Goal: Task Accomplishment & Management: Manage account settings

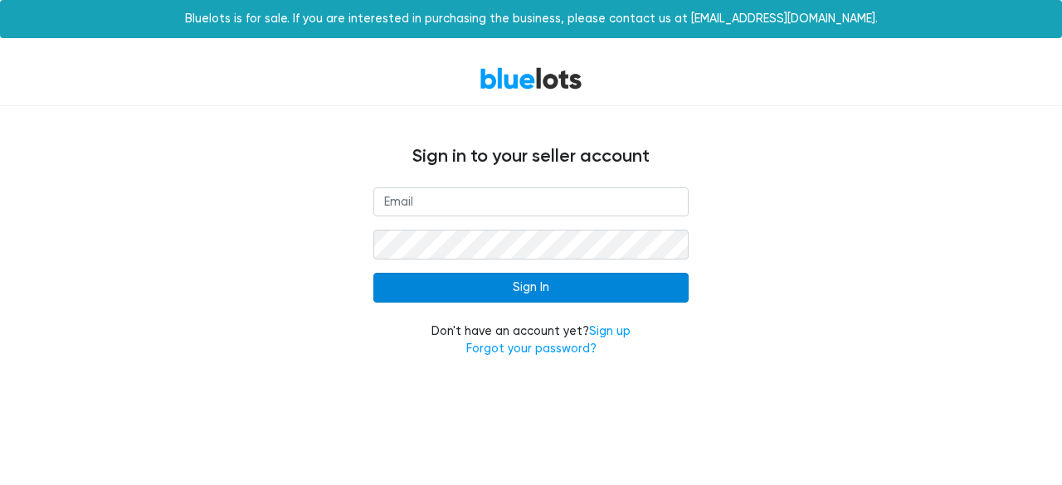
type input "[EMAIL_ADDRESS][DOMAIN_NAME]"
click at [583, 294] on input "Sign In" at bounding box center [530, 288] width 315 height 30
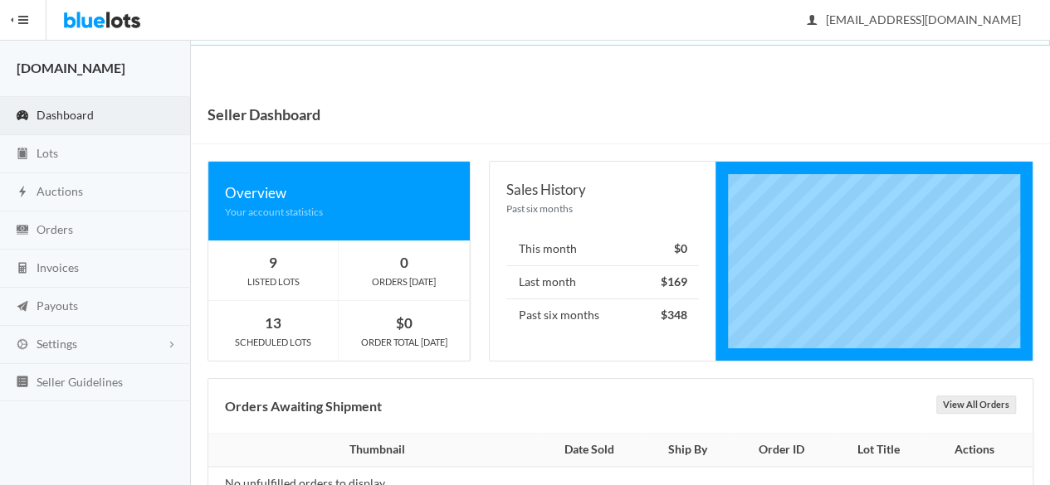
scroll to position [46, 0]
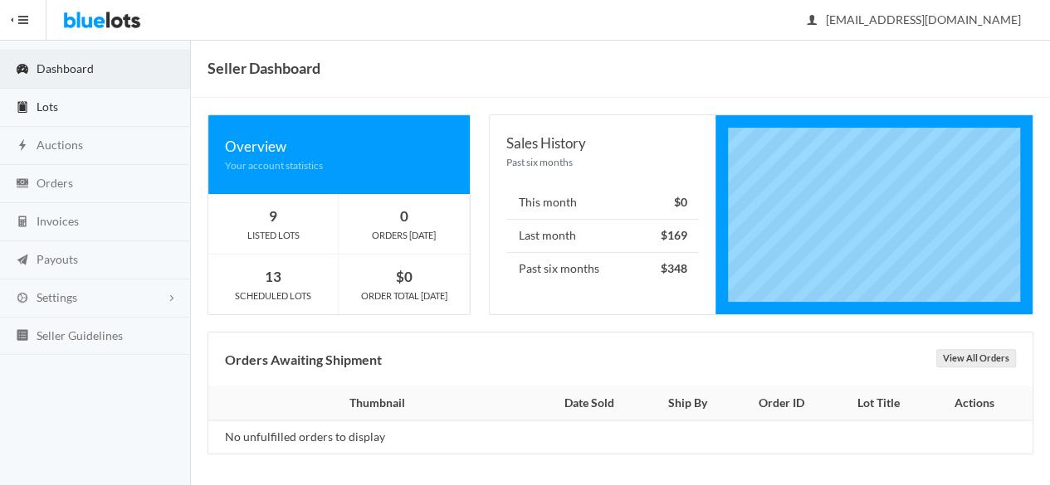
click at [63, 110] on link "Lots" at bounding box center [95, 108] width 191 height 38
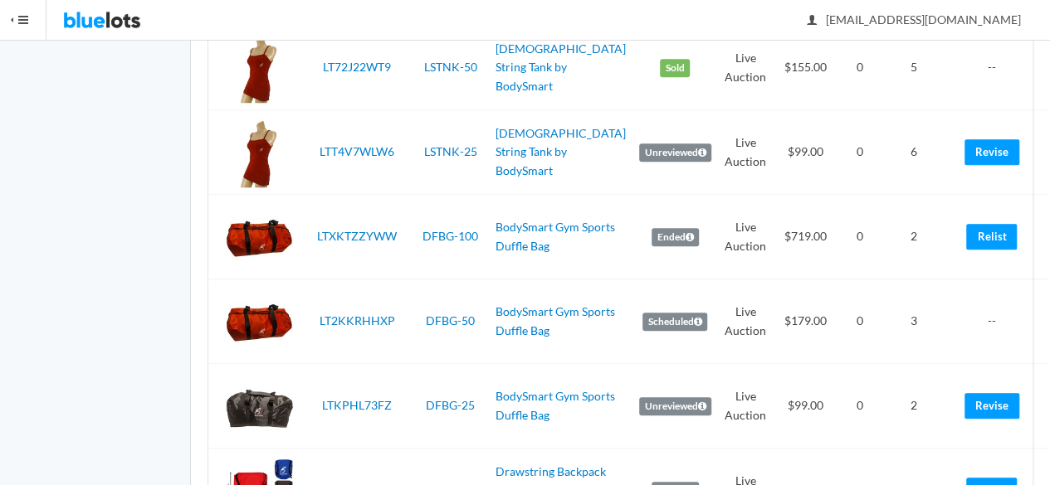
scroll to position [4163, 0]
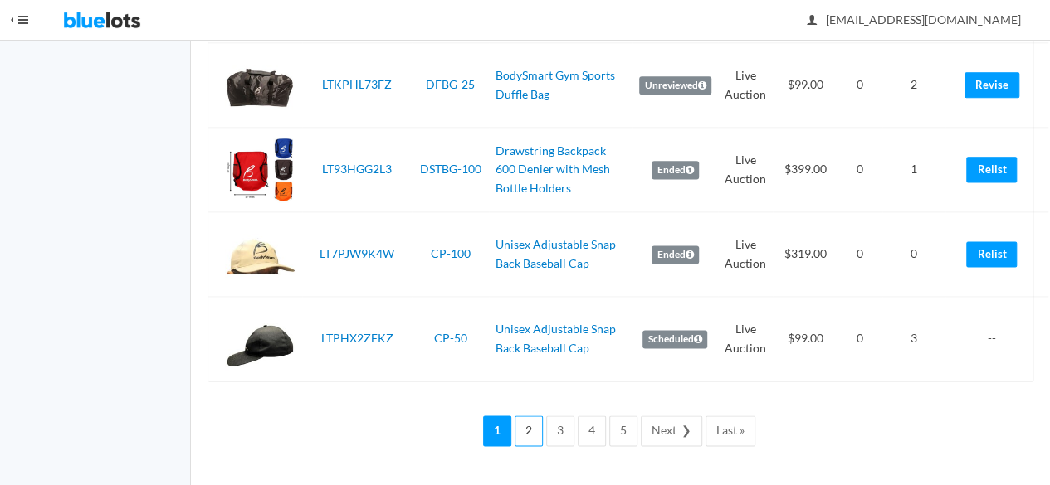
click at [533, 430] on link "2" at bounding box center [528, 431] width 28 height 31
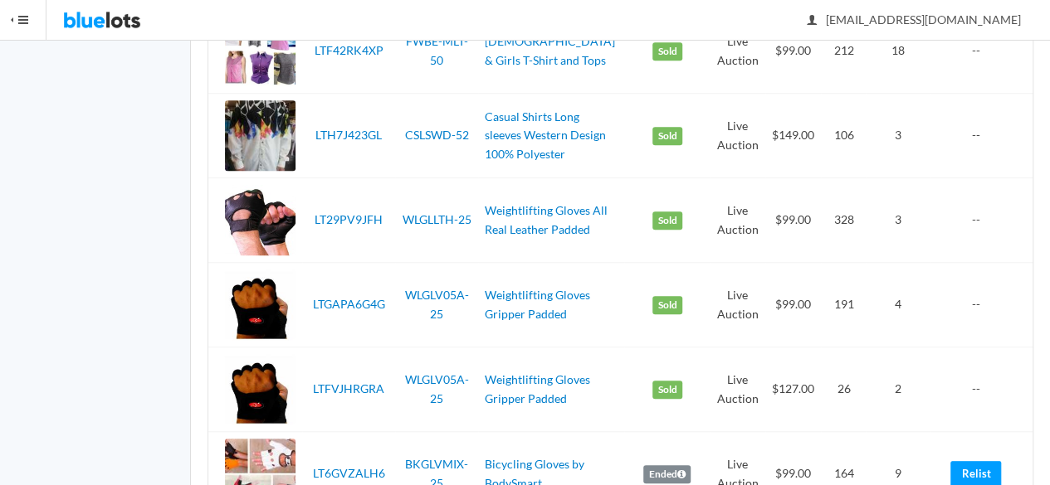
scroll to position [3181, 0]
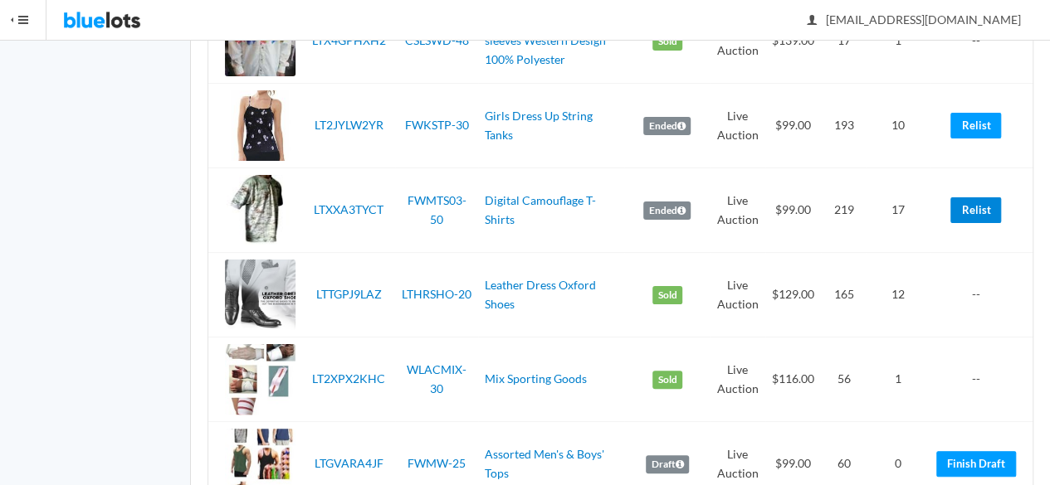
drag, startPoint x: 967, startPoint y: 226, endPoint x: 621, endPoint y: 85, distance: 373.6
click at [967, 223] on link "Relist" at bounding box center [975, 210] width 51 height 26
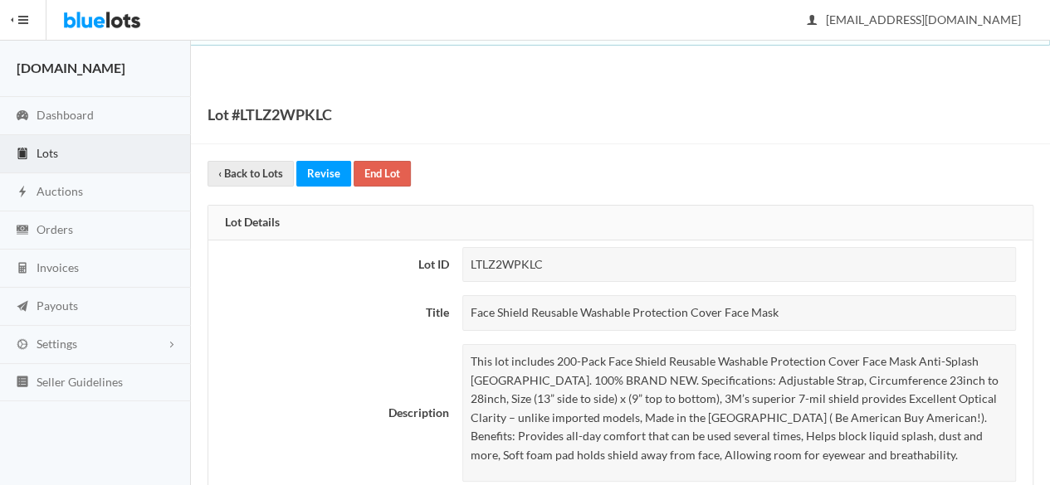
click at [716, 306] on div "Face Shield Reusable Washable Protection Cover Face Mask" at bounding box center [738, 313] width 553 height 36
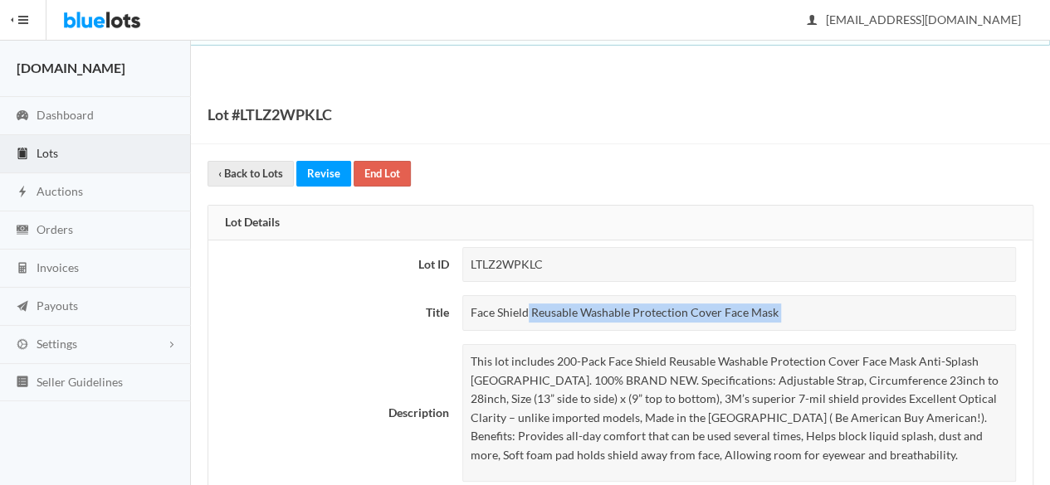
click at [716, 306] on div "Face Shield Reusable Washable Protection Cover Face Mask" at bounding box center [738, 313] width 553 height 36
copy tbody "Face Shield Reusable Washable Protection Cover Face Mask"
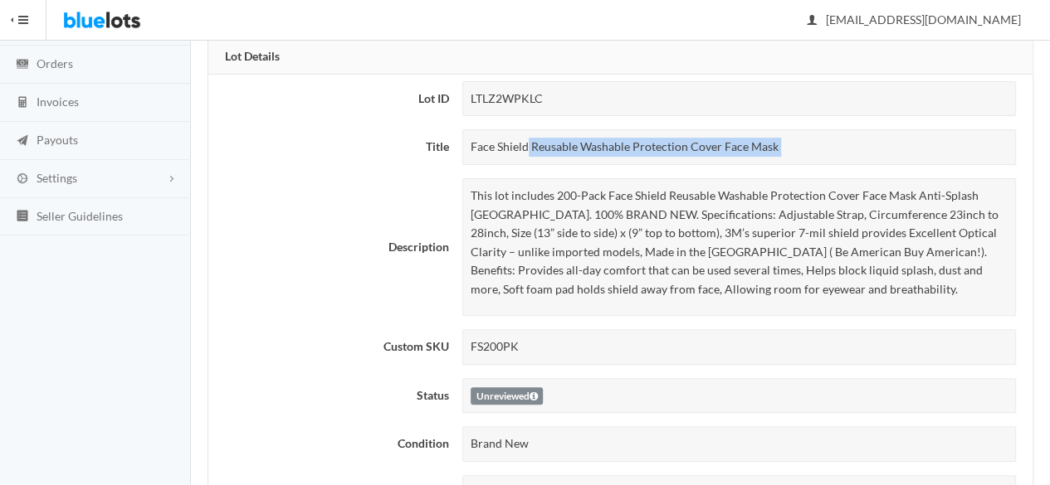
scroll to position [83, 0]
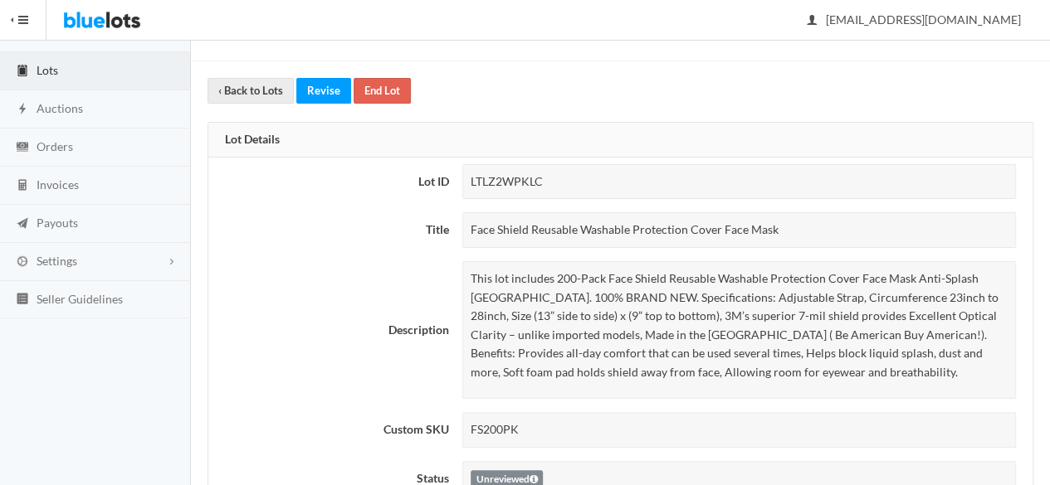
click at [622, 341] on p "This lot includes 200-Pack Face Shield Reusable Washable Protection Cover Face …" at bounding box center [738, 326] width 537 height 113
click at [622, 339] on p "This lot includes 200-Pack Face Shield Reusable Washable Protection Cover Face …" at bounding box center [738, 326] width 537 height 113
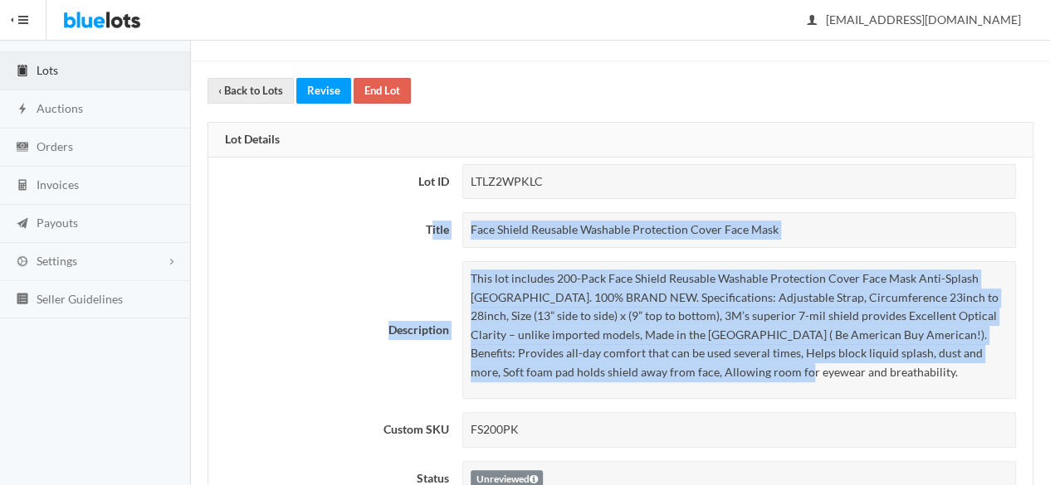
drag, startPoint x: 720, startPoint y: 371, endPoint x: 431, endPoint y: 223, distance: 324.3
click at [431, 223] on tbody "Lot ID LTLZ2WPKLC Title Face Shield Reusable Washable Protection Cover Face Mas…" at bounding box center [620, 428] width 824 height 540
click at [431, 223] on th "Title" at bounding box center [331, 230] width 247 height 49
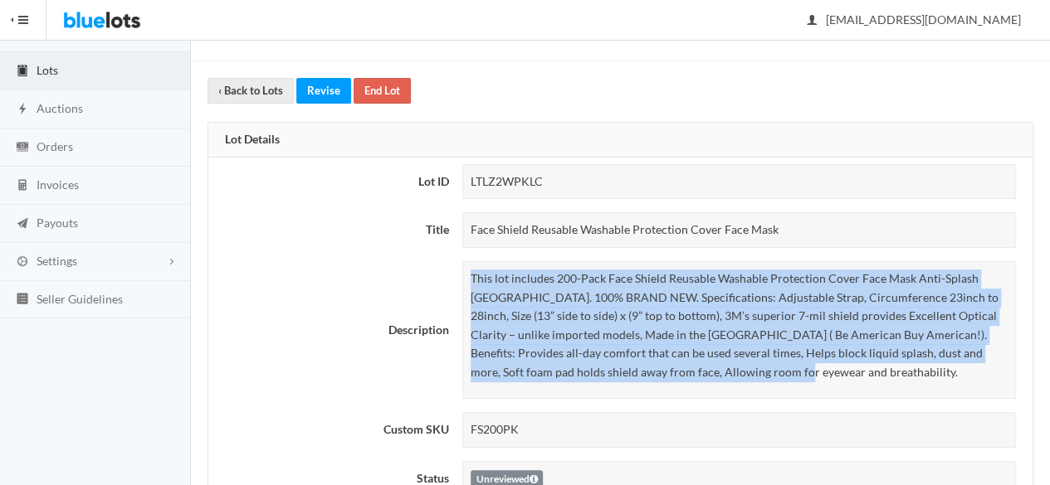
drag, startPoint x: 707, startPoint y: 363, endPoint x: 456, endPoint y: 262, distance: 269.9
click at [456, 262] on td "This lot includes 200-Pack Face Shield Reusable Washable Protection Cover Face …" at bounding box center [743, 330] width 577 height 151
copy p "This lot includes 200-Pack Face Shield Reusable Washable Protection Cover Face …"
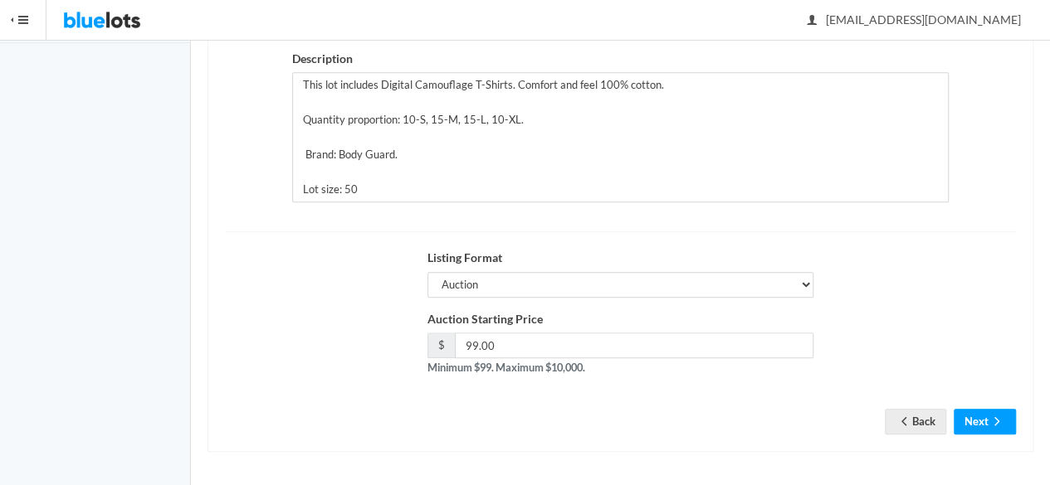
scroll to position [374, 0]
click at [997, 415] on icon "arrow forward" at bounding box center [996, 420] width 17 height 13
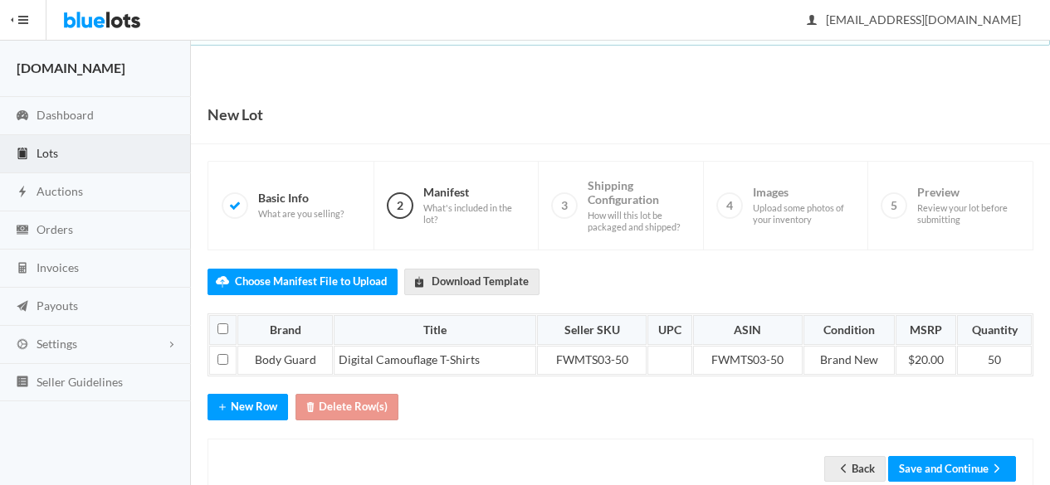
scroll to position [41, 0]
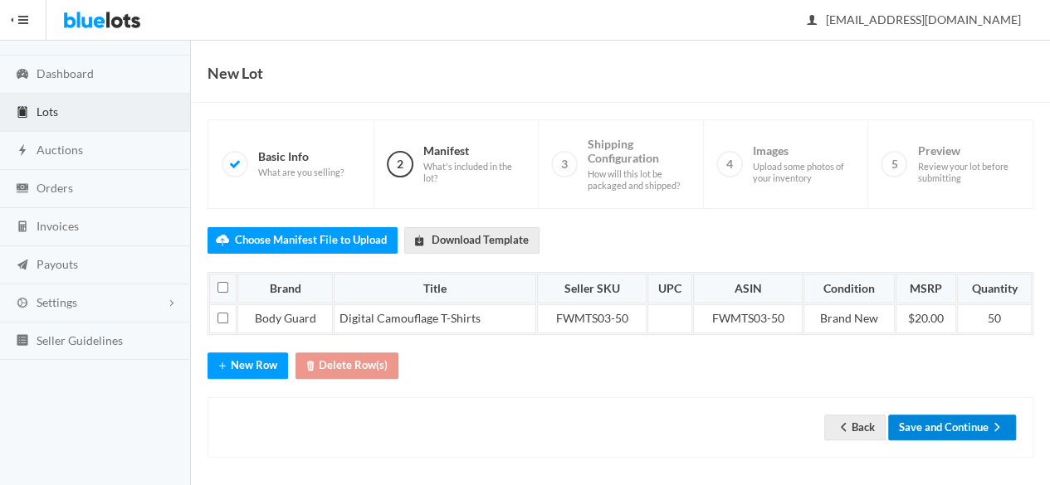
click at [961, 421] on button "Save and Continue" at bounding box center [952, 428] width 128 height 26
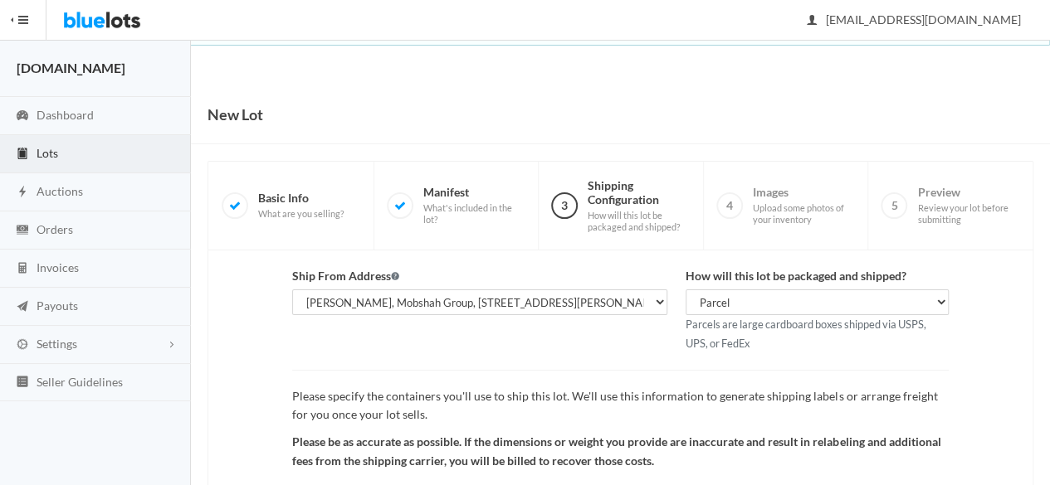
scroll to position [192, 0]
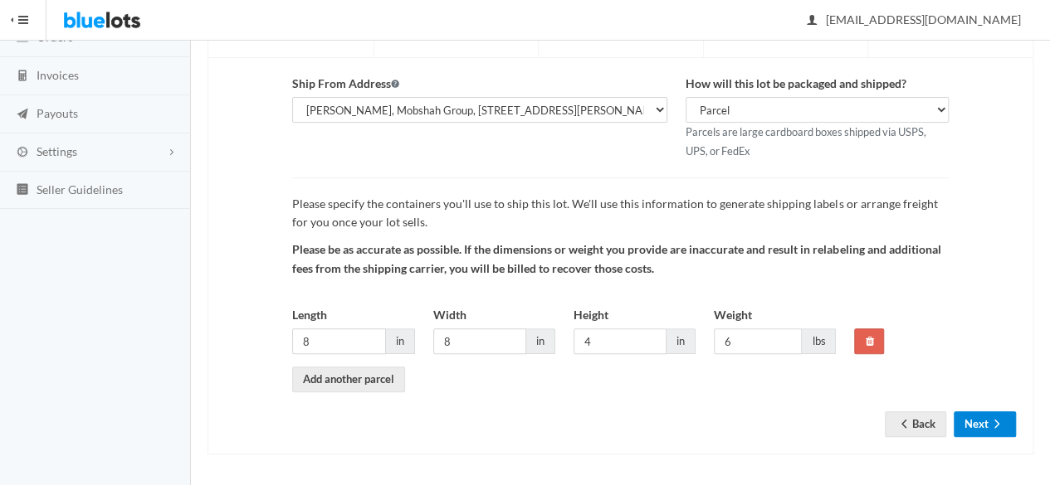
click at [985, 419] on button "Next" at bounding box center [984, 425] width 62 height 26
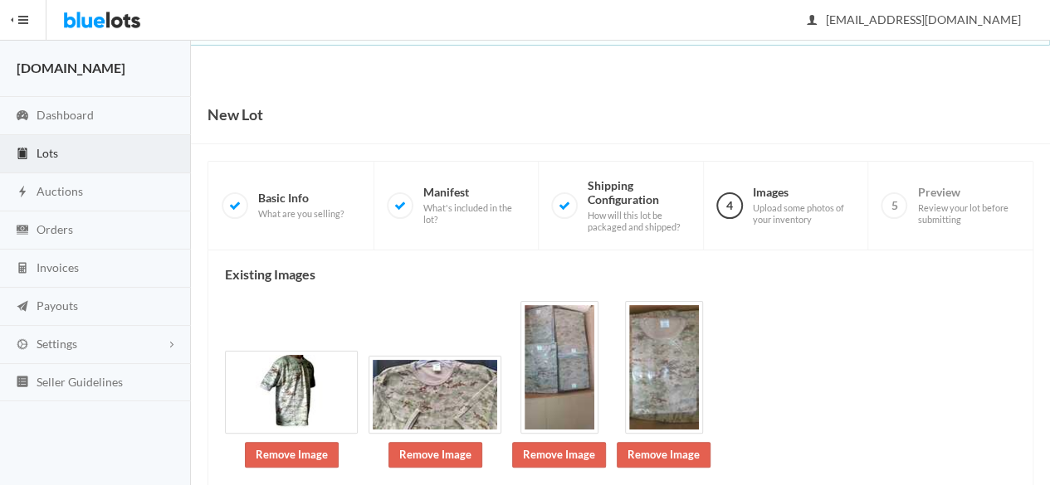
scroll to position [193, 0]
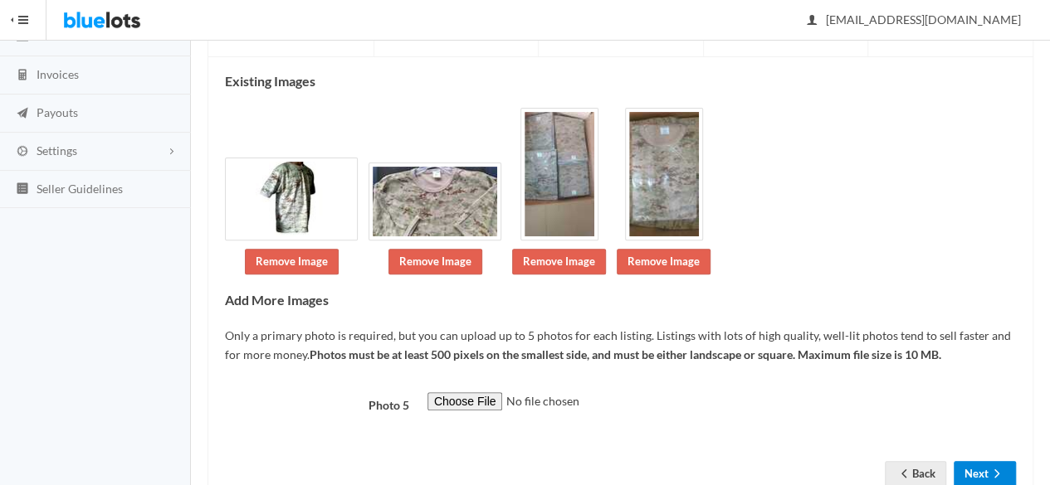
click at [986, 463] on button "Next" at bounding box center [984, 474] width 62 height 26
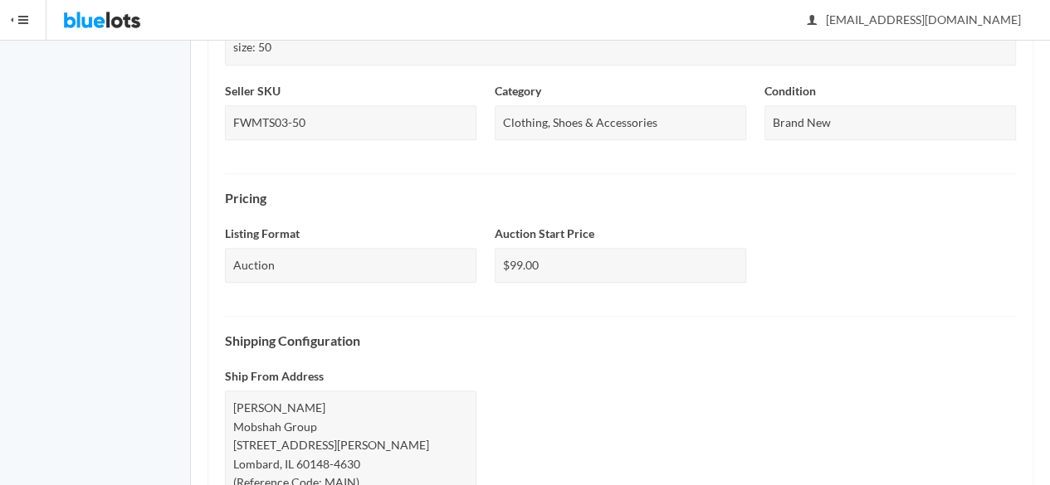
scroll to position [747, 0]
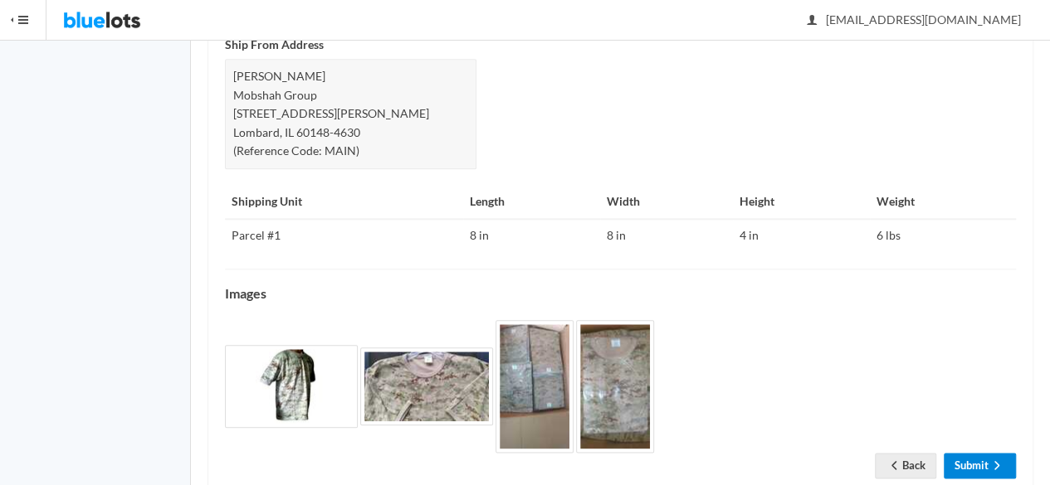
click at [977, 458] on link "Submit" at bounding box center [979, 466] width 72 height 26
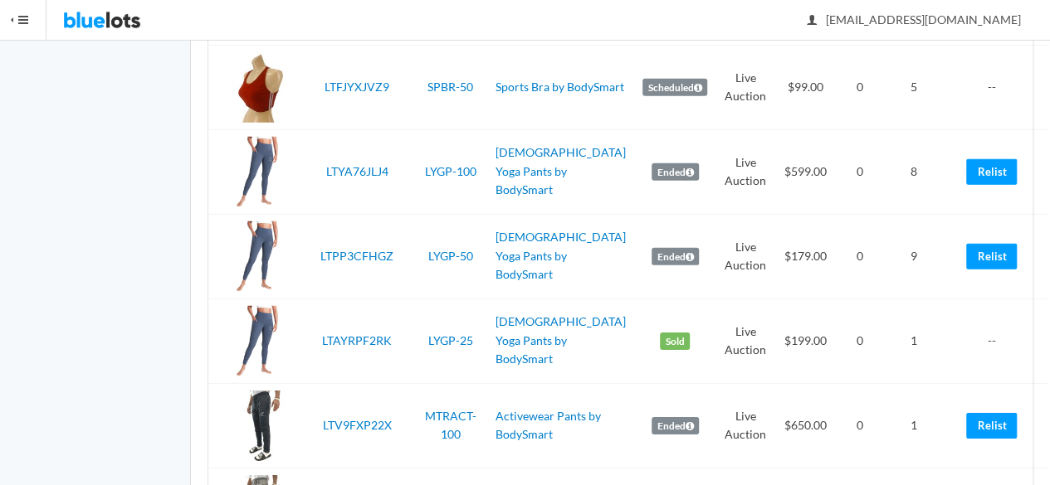
scroll to position [4225, 0]
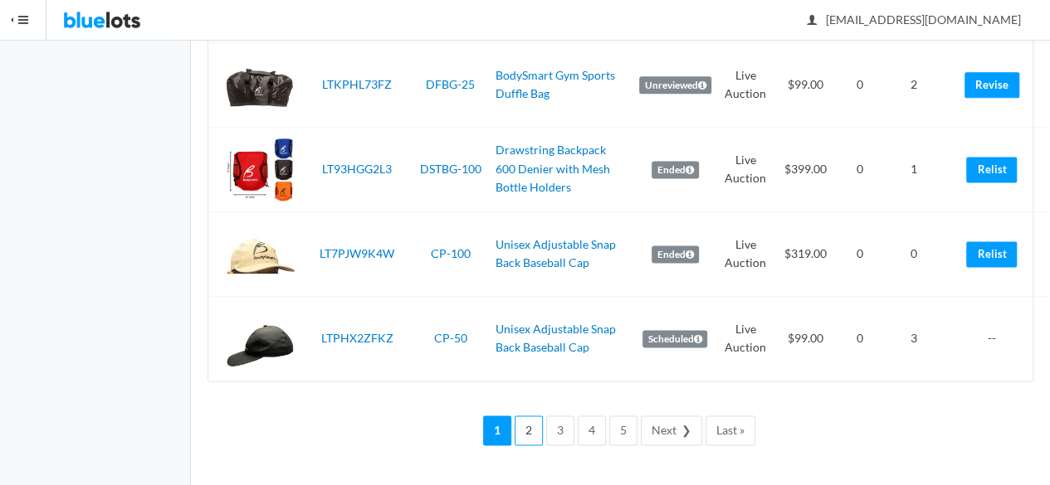
click link "2"
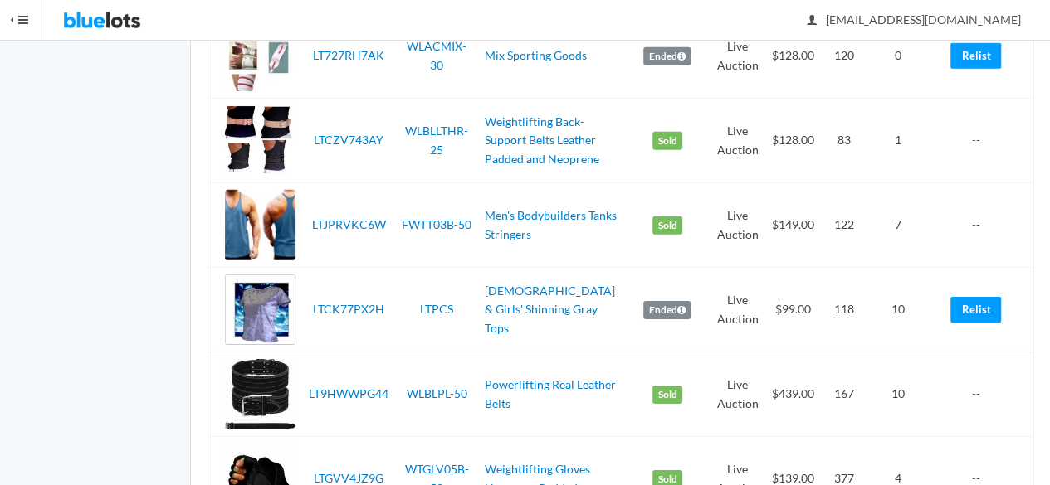
scroll to position [2572, 0]
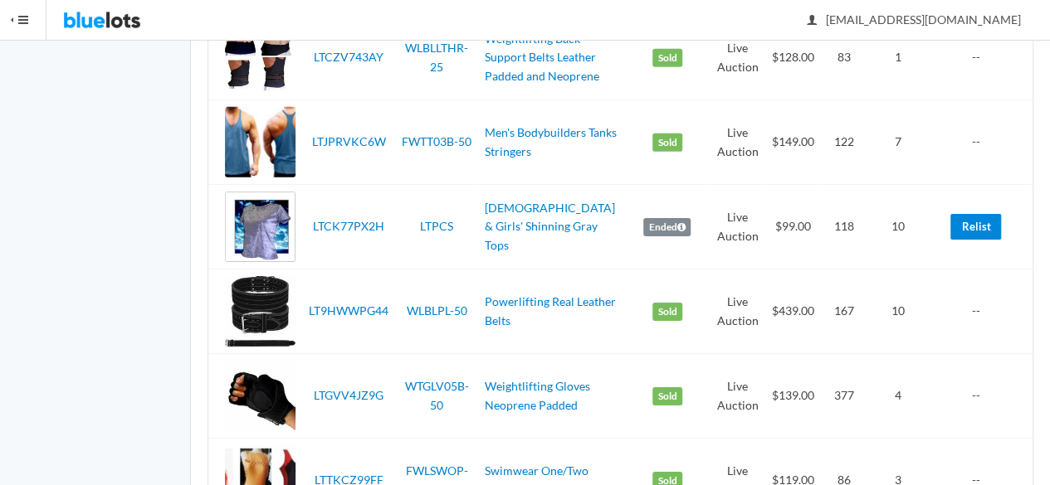
drag, startPoint x: 966, startPoint y: 245, endPoint x: 607, endPoint y: 92, distance: 389.6
click at [966, 240] on link "Relist" at bounding box center [975, 227] width 51 height 26
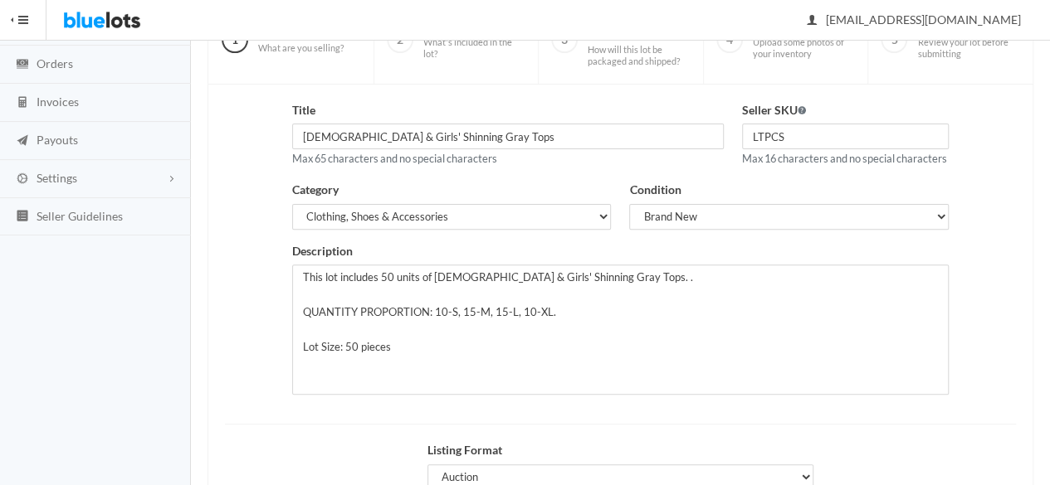
scroll to position [374, 0]
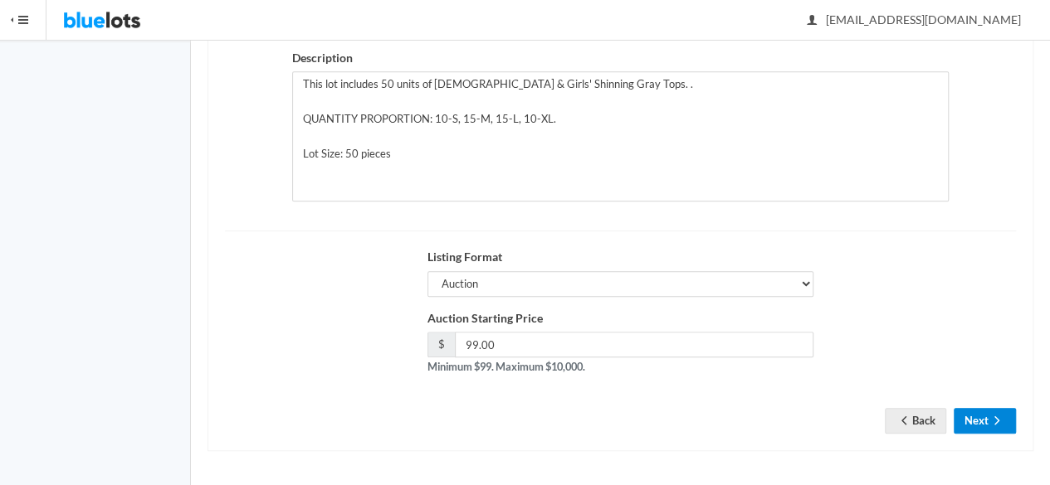
click at [996, 416] on icon "arrow forward" at bounding box center [996, 420] width 17 height 13
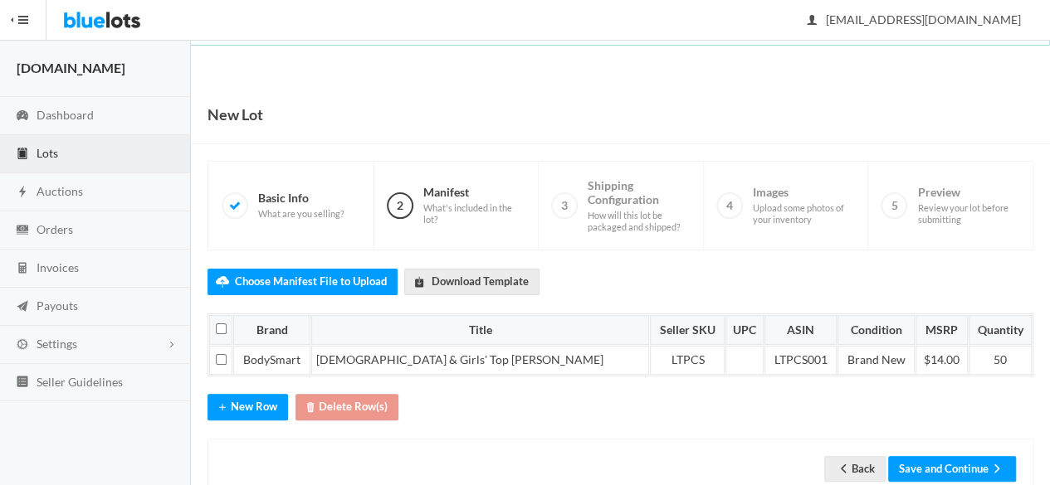
scroll to position [41, 0]
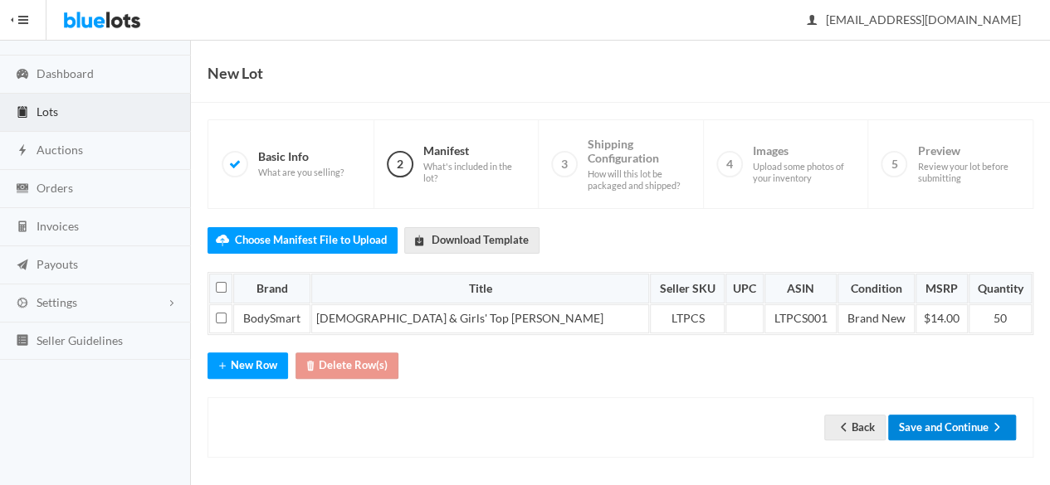
click at [936, 424] on button "Save and Continue" at bounding box center [952, 428] width 128 height 26
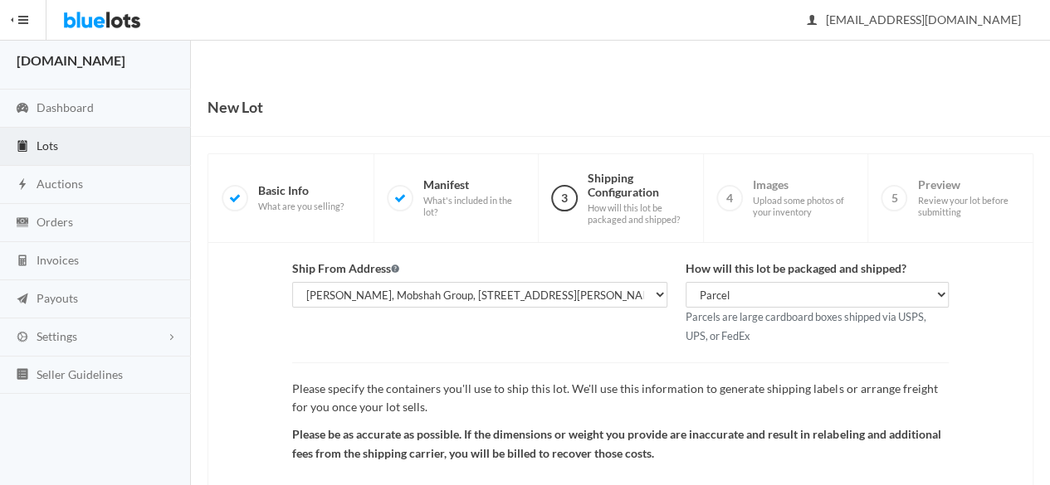
scroll to position [192, 0]
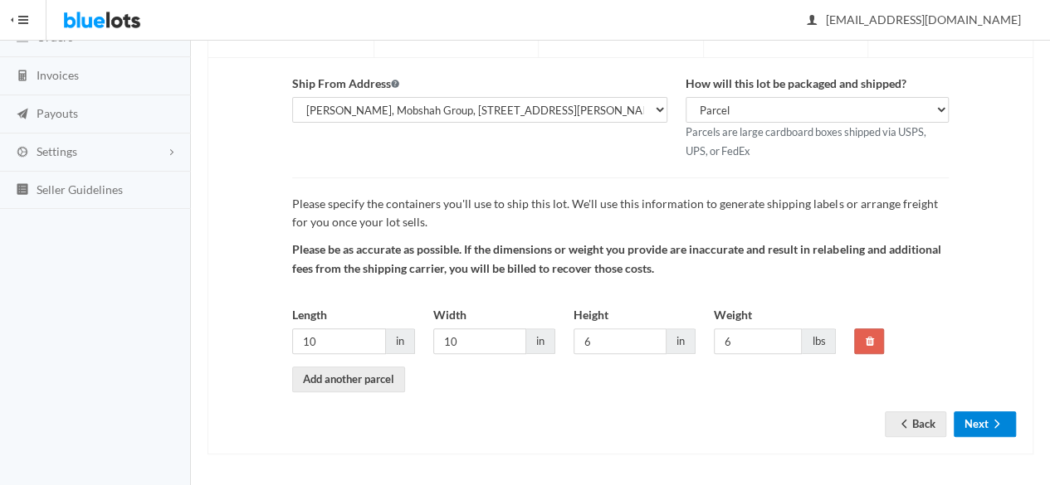
click at [989, 422] on icon "arrow forward" at bounding box center [996, 423] width 17 height 13
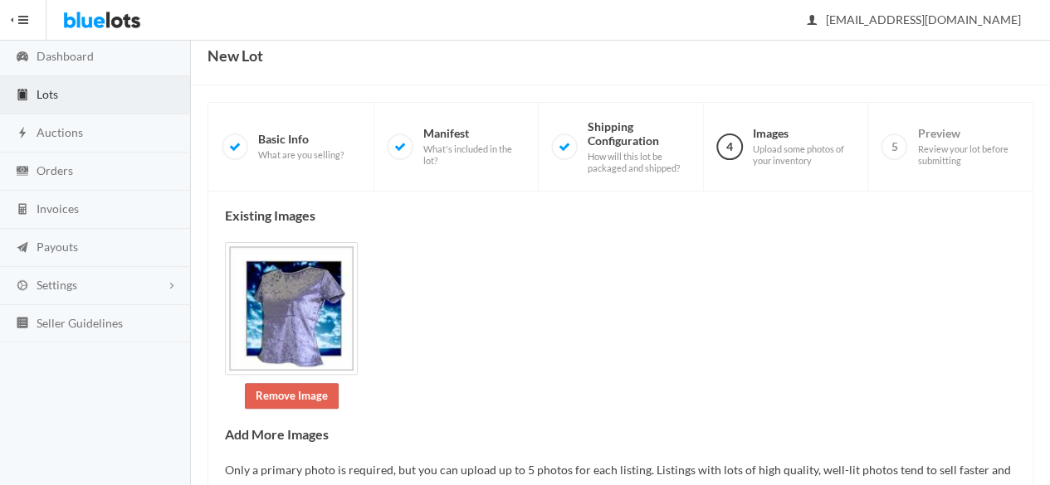
scroll to position [396, 0]
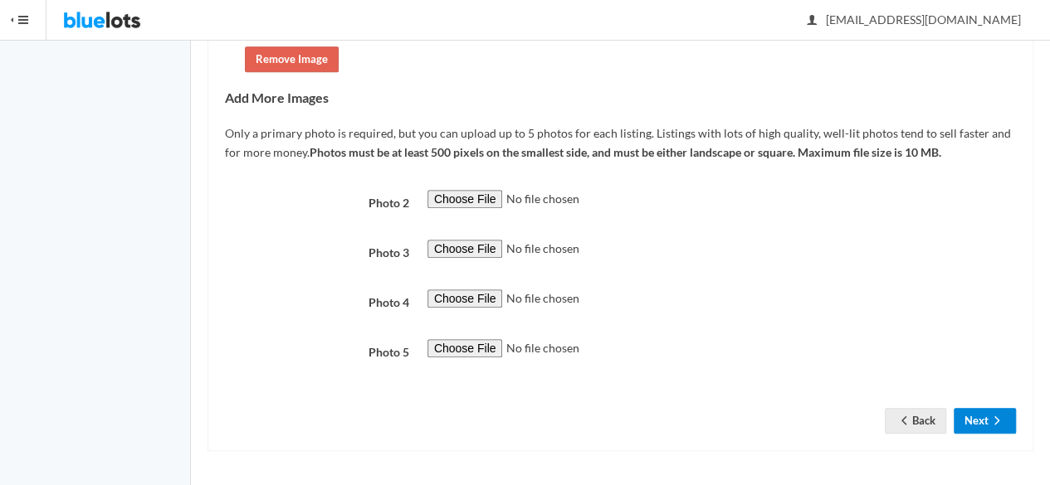
click at [977, 419] on button "Next" at bounding box center [984, 421] width 62 height 26
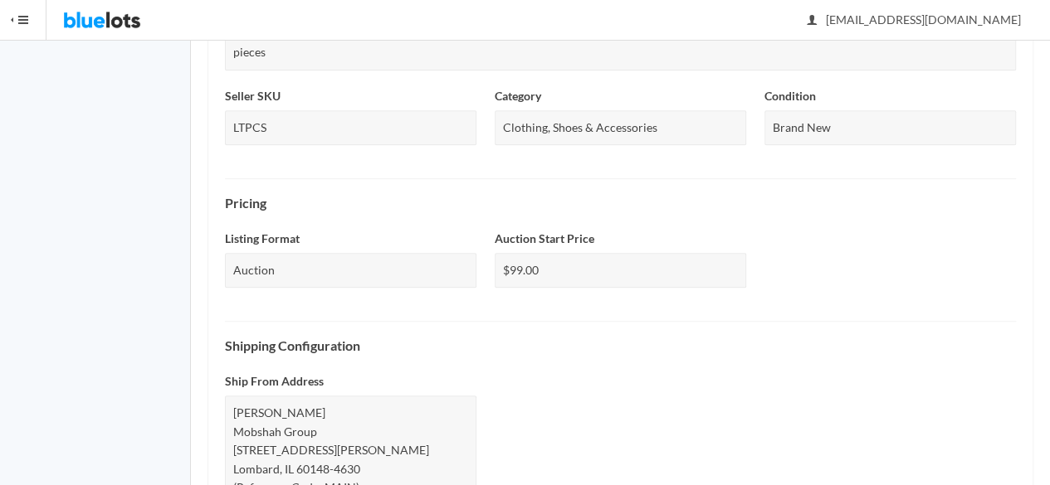
scroll to position [767, 0]
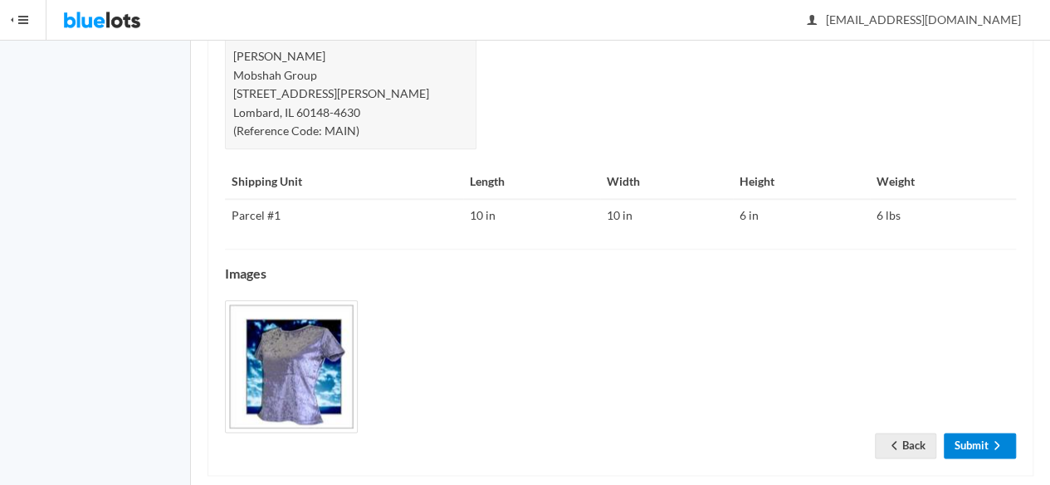
click at [967, 433] on link "Submit" at bounding box center [979, 446] width 72 height 26
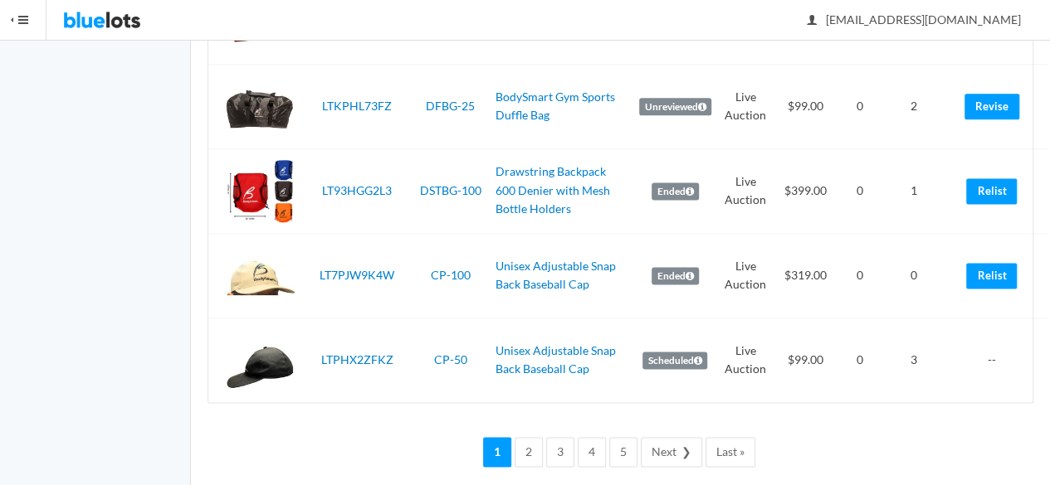
scroll to position [4225, 0]
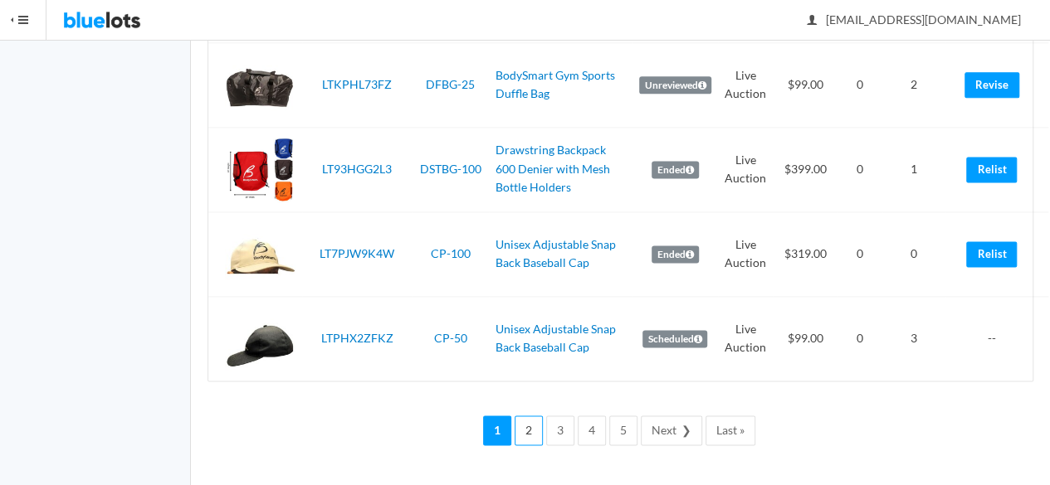
click at [528, 432] on link "2" at bounding box center [528, 431] width 28 height 31
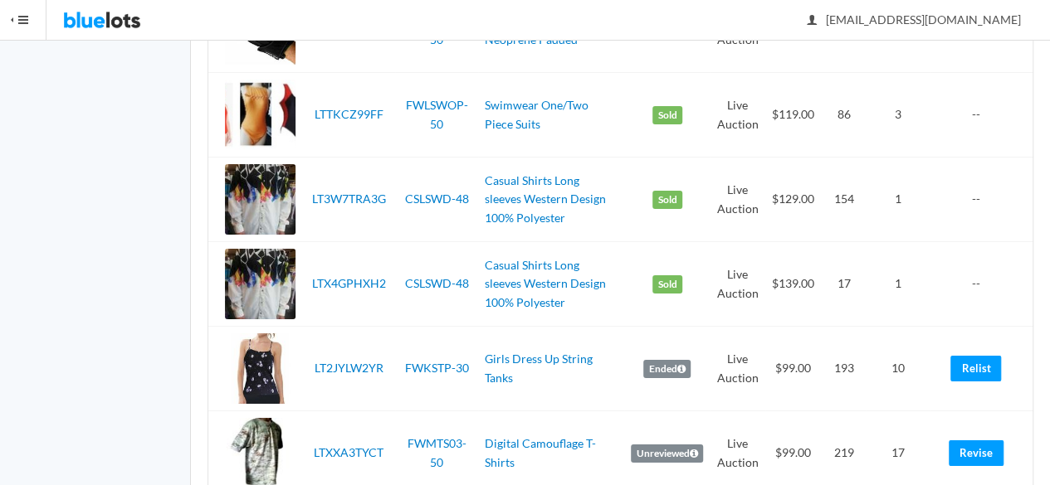
scroll to position [3021, 0]
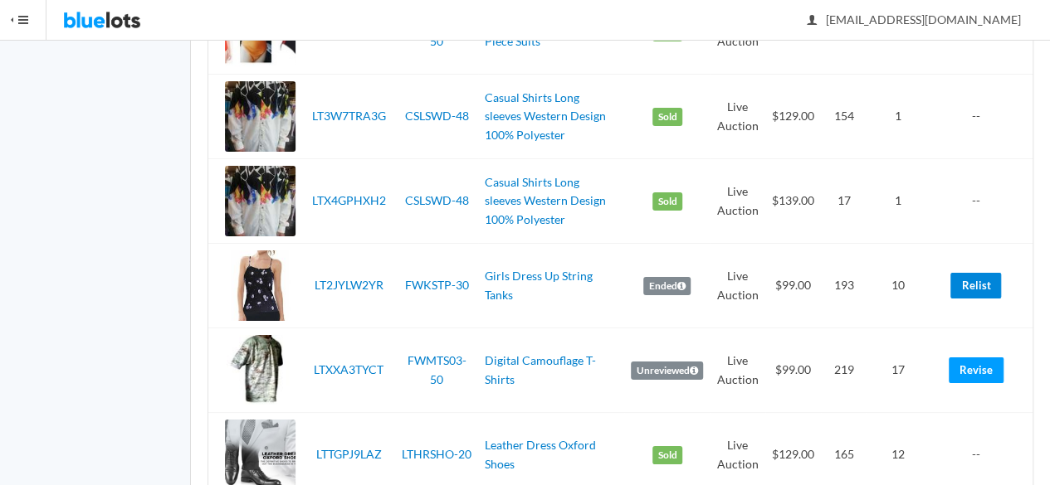
click at [973, 299] on link "Relist" at bounding box center [975, 286] width 51 height 26
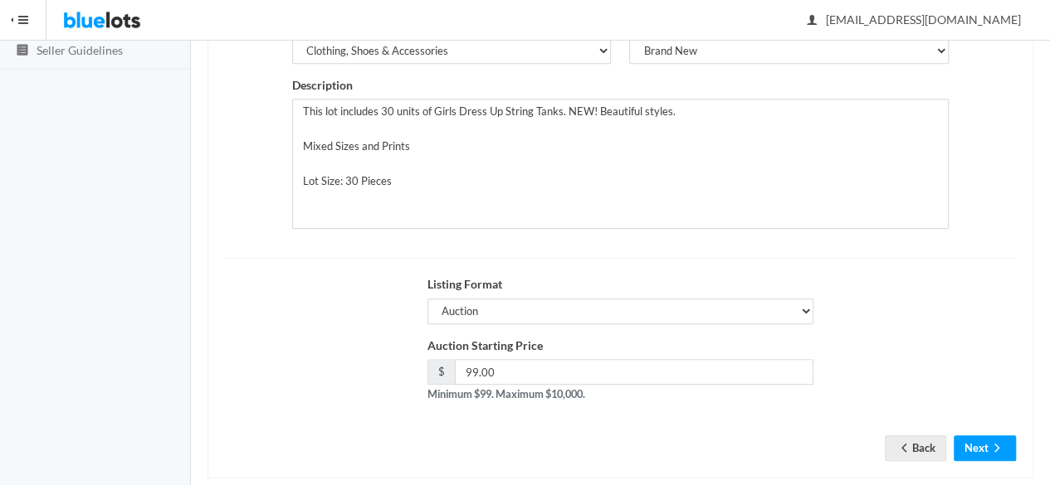
scroll to position [374, 0]
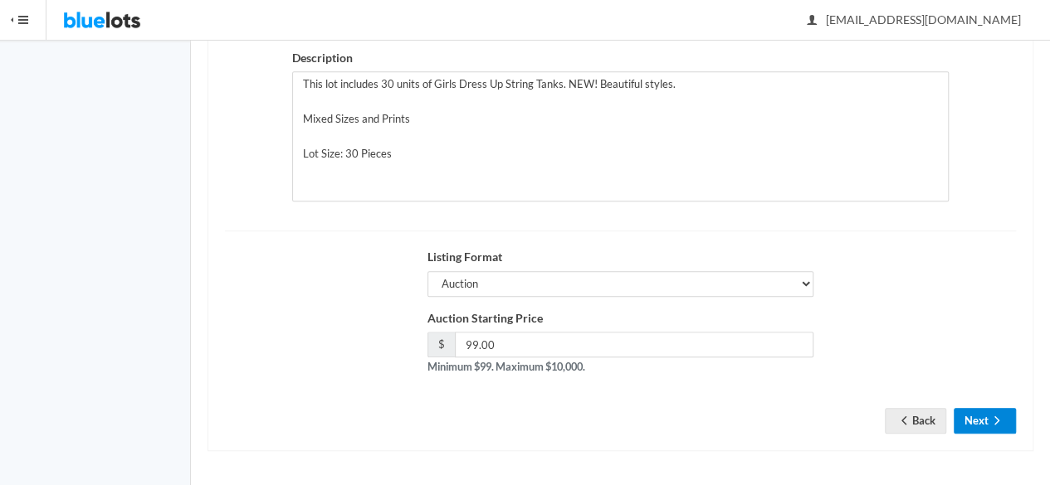
click at [991, 427] on icon "arrow forward" at bounding box center [996, 420] width 17 height 13
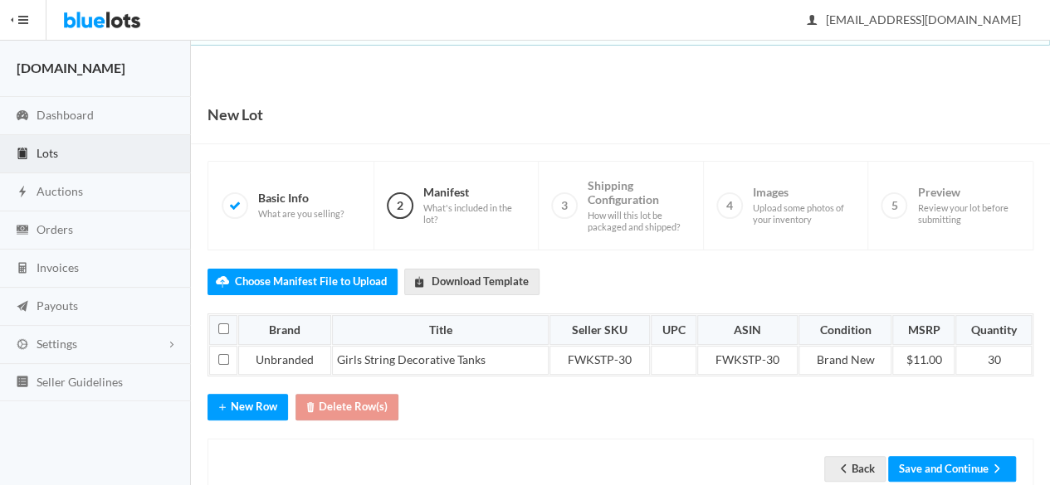
scroll to position [41, 0]
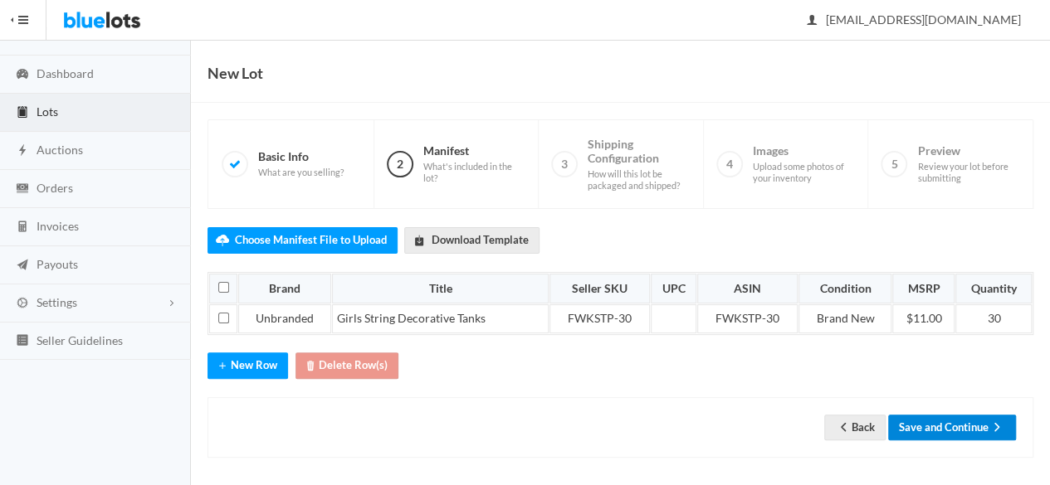
click at [961, 416] on button "Save and Continue" at bounding box center [952, 428] width 128 height 26
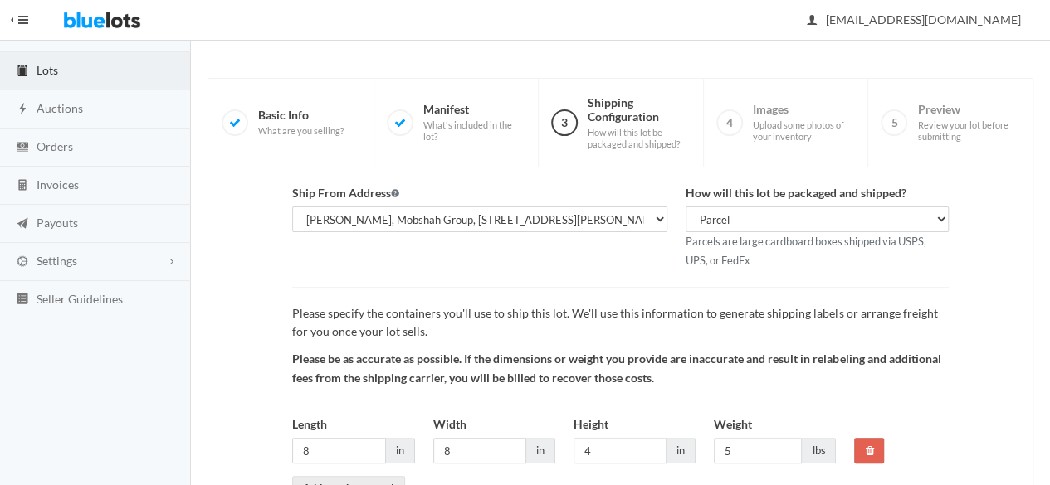
scroll to position [192, 0]
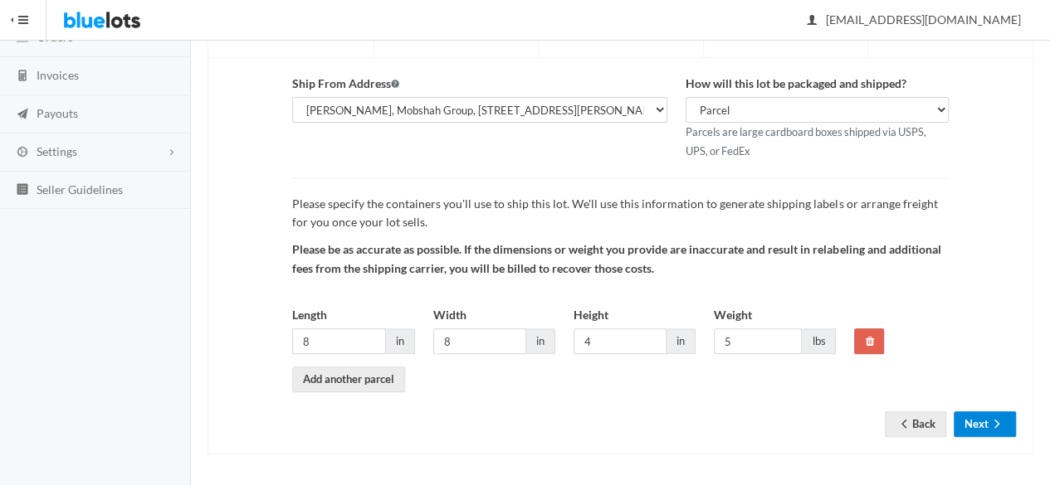
click at [971, 416] on button "Next" at bounding box center [984, 425] width 62 height 26
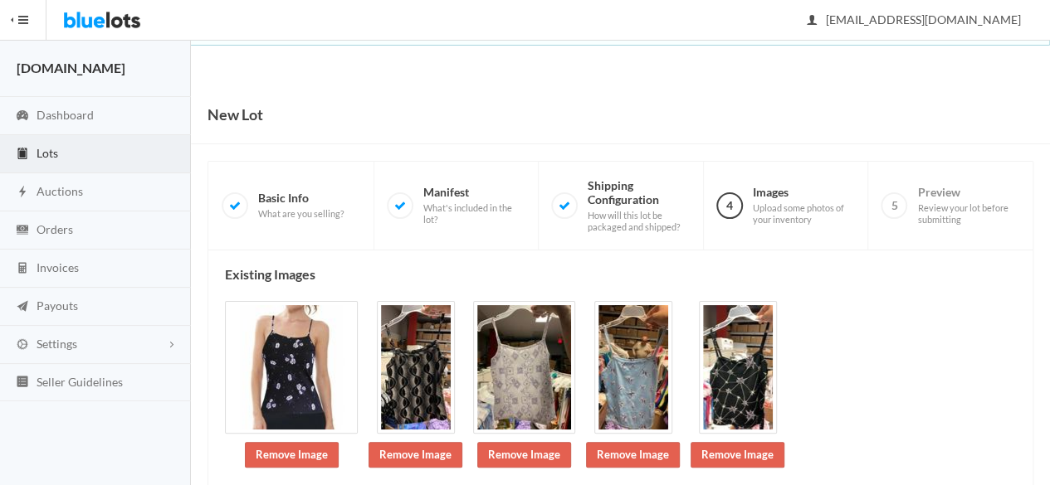
scroll to position [192, 0]
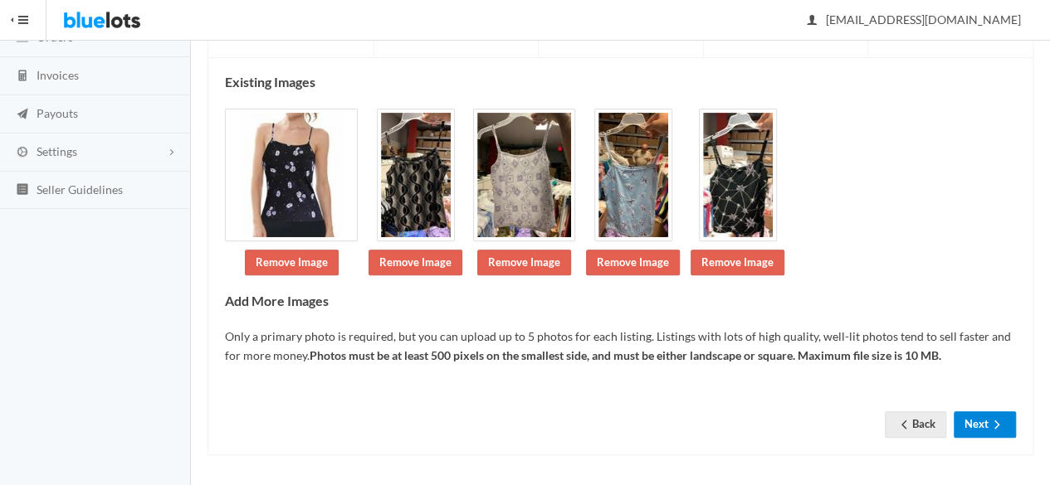
click at [996, 413] on button "Next" at bounding box center [984, 425] width 62 height 26
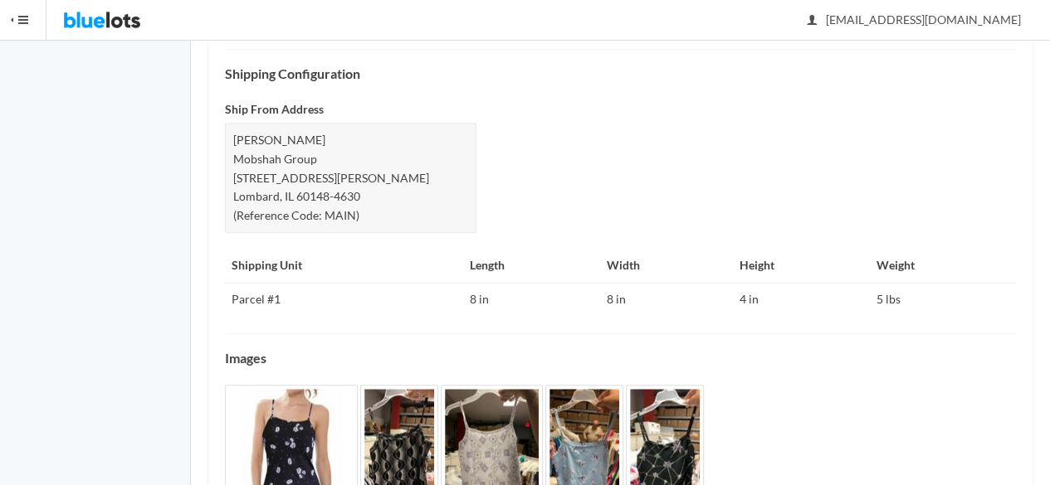
scroll to position [767, 0]
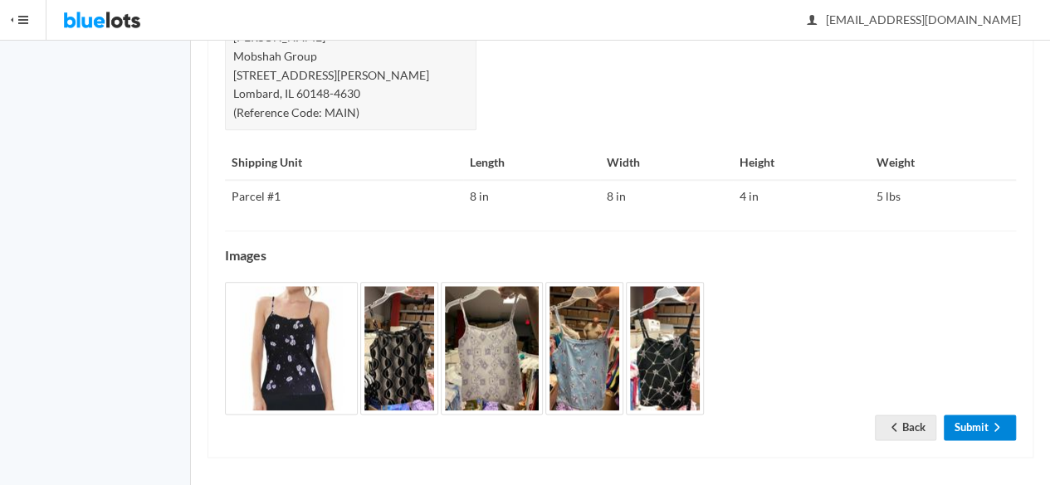
click at [992, 429] on ion-icon "arrow forward" at bounding box center [996, 429] width 17 height 16
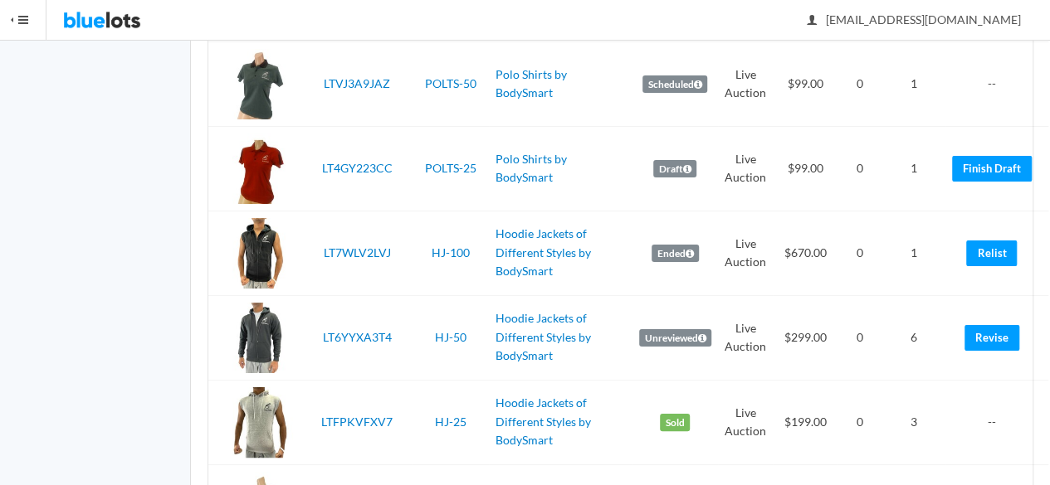
scroll to position [4225, 0]
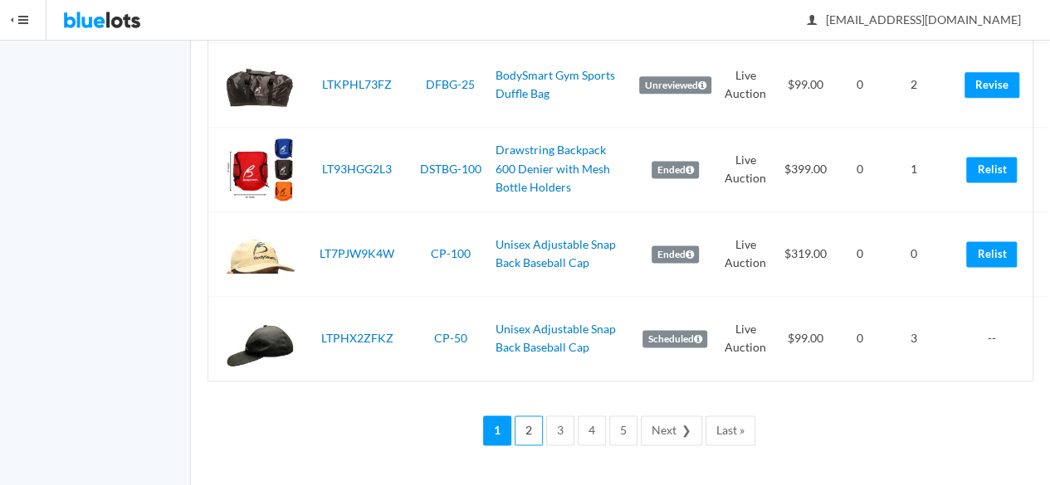
click at [532, 425] on link "2" at bounding box center [528, 431] width 28 height 31
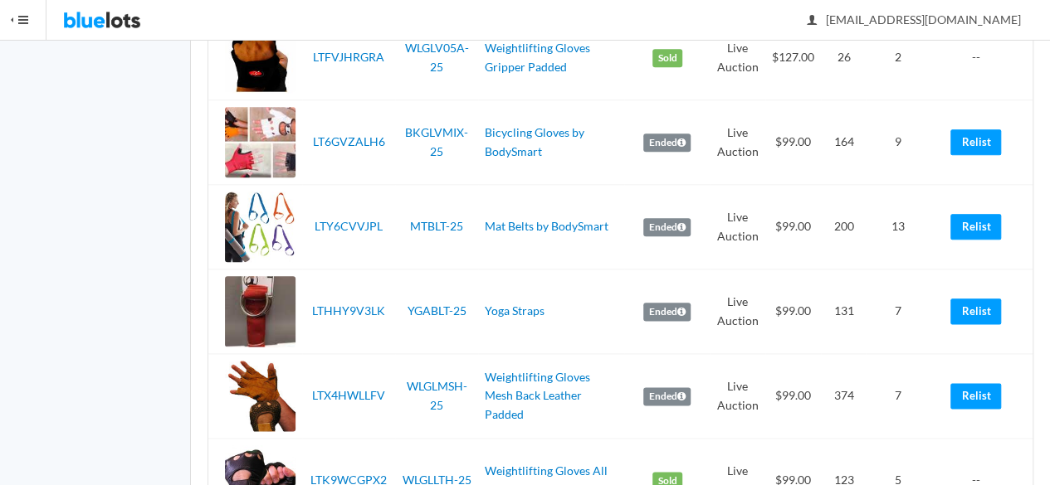
scroll to position [4177, 0]
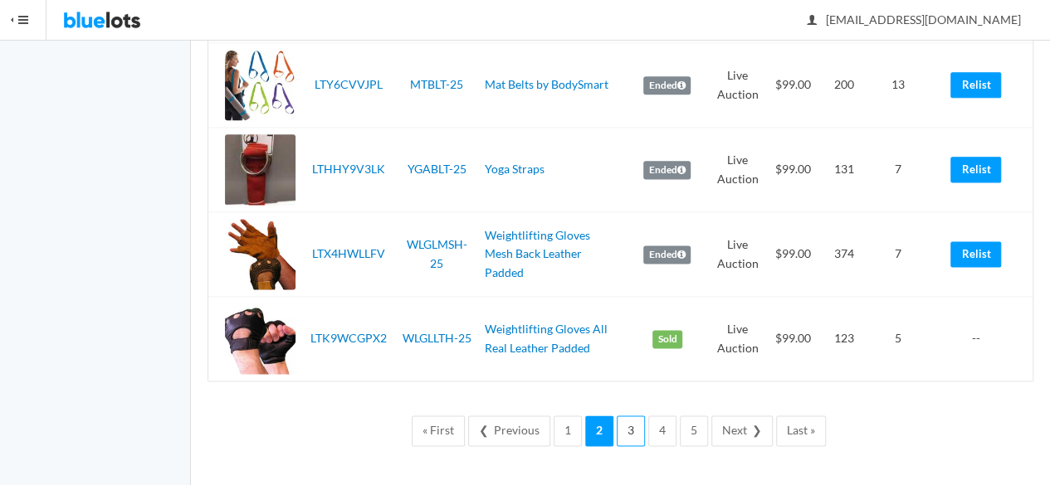
click at [628, 440] on link "3" at bounding box center [630, 431] width 28 height 31
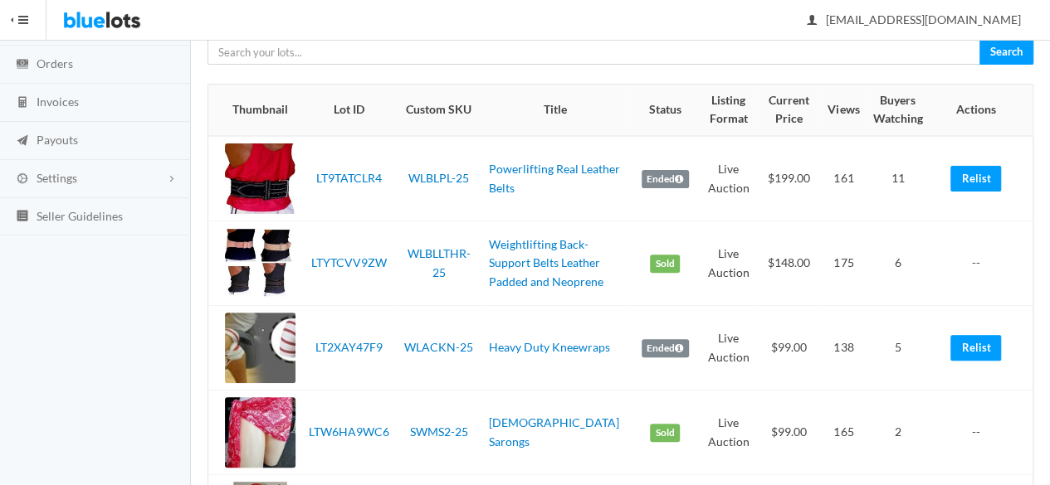
scroll to position [249, 0]
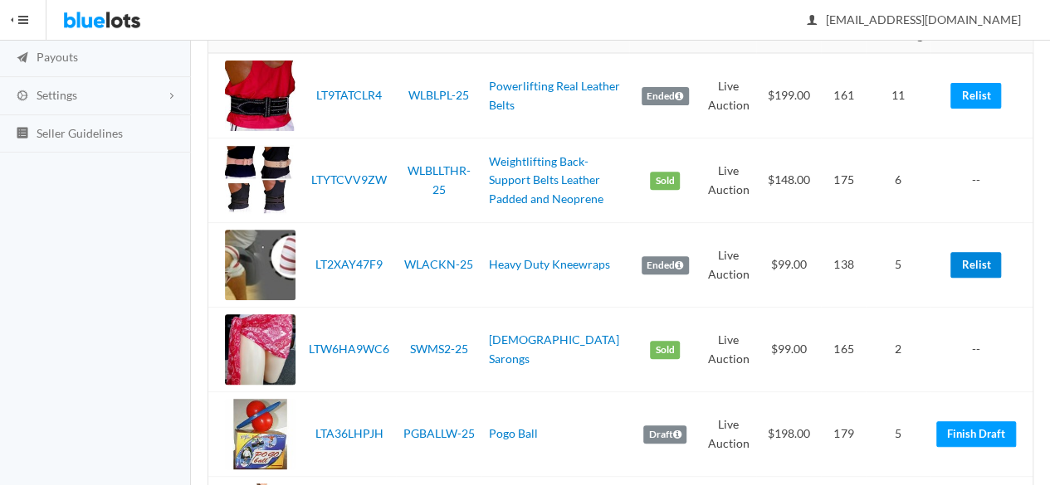
click at [957, 272] on link "Relist" at bounding box center [975, 265] width 51 height 26
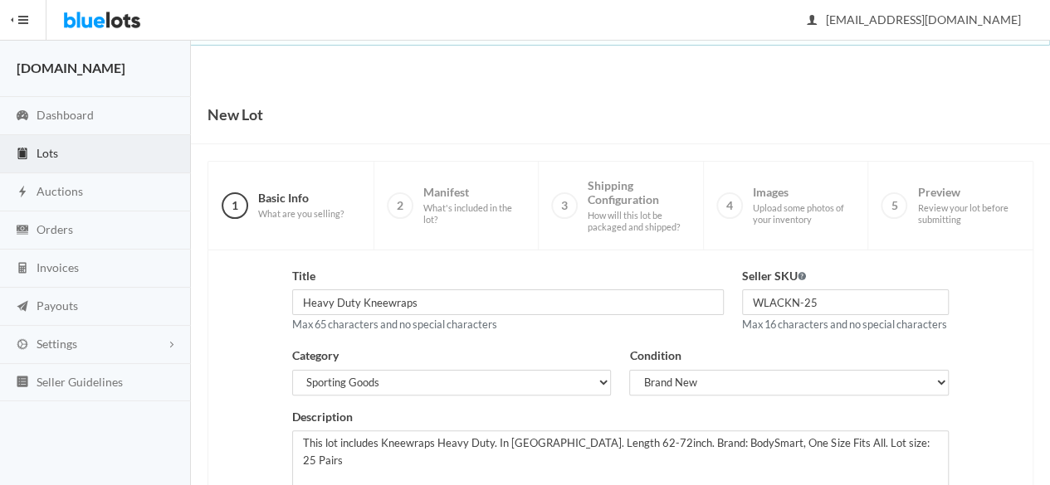
scroll to position [166, 0]
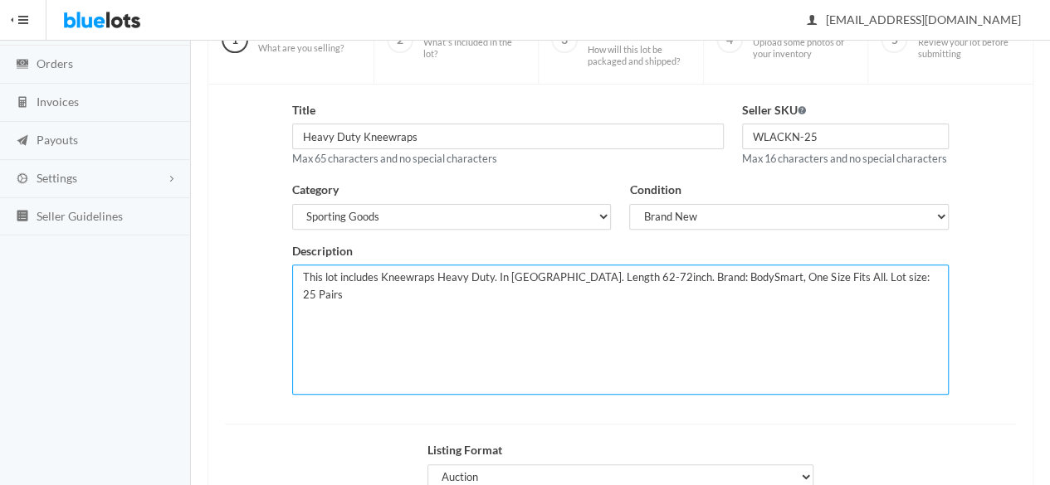
click at [629, 291] on textarea "This lot includes Kneewraps Heavy Duty. In [GEOGRAPHIC_DATA]. Length 62-72inch.…" at bounding box center [619, 330] width 655 height 130
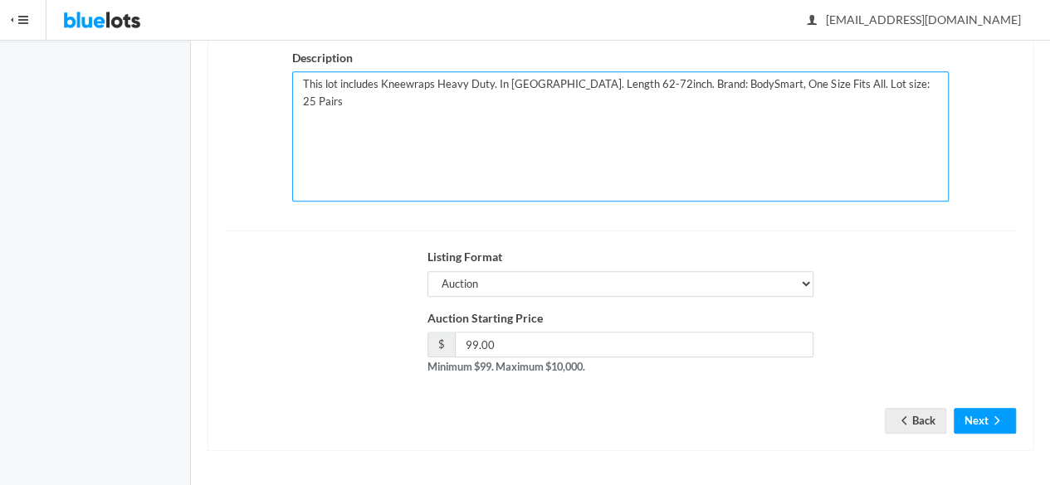
scroll to position [374, 0]
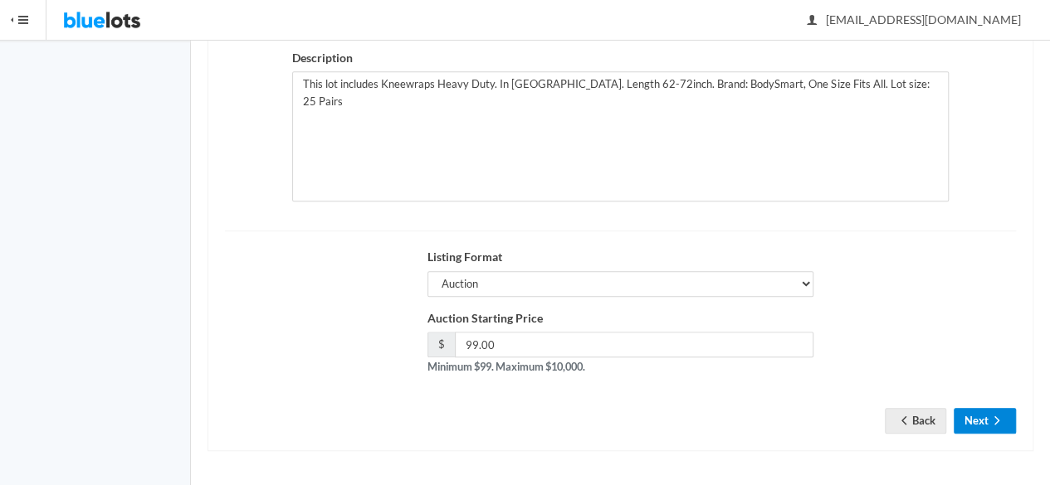
click at [973, 417] on button "Next" at bounding box center [984, 421] width 62 height 26
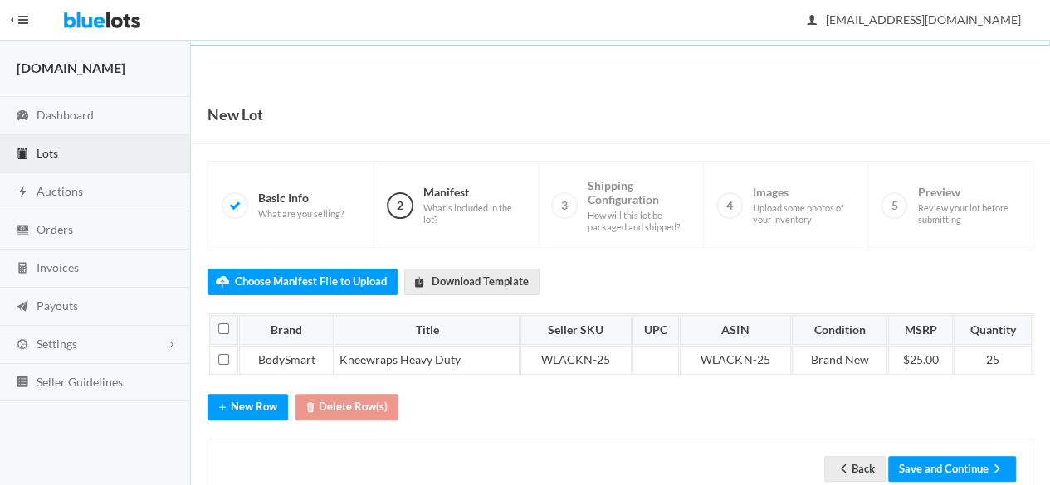
scroll to position [41, 0]
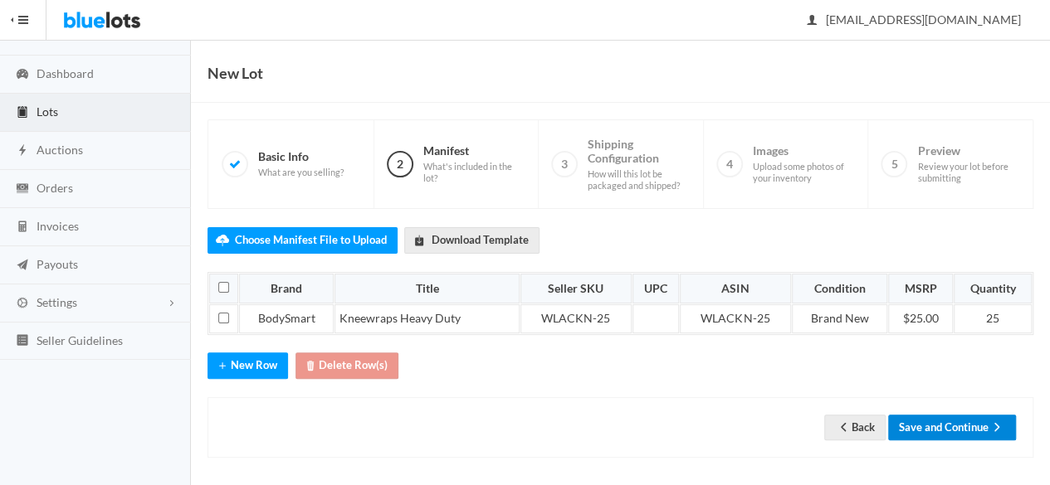
click at [923, 416] on button "Save and Continue" at bounding box center [952, 428] width 128 height 26
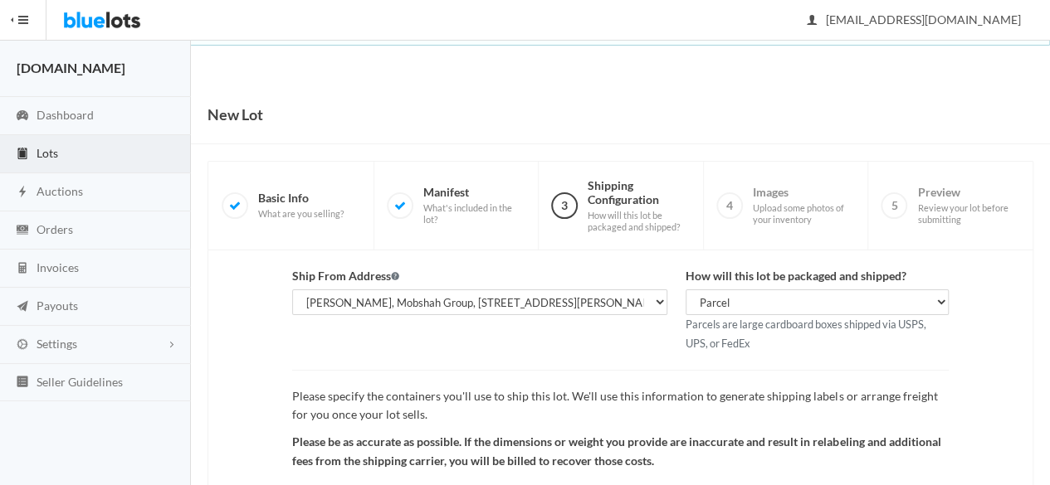
scroll to position [192, 0]
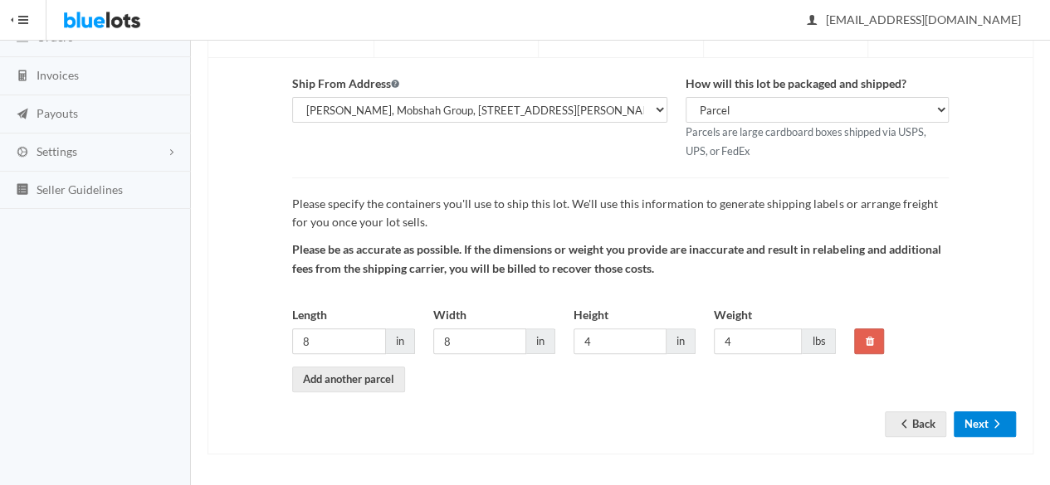
click at [969, 433] on button "Next" at bounding box center [984, 425] width 62 height 26
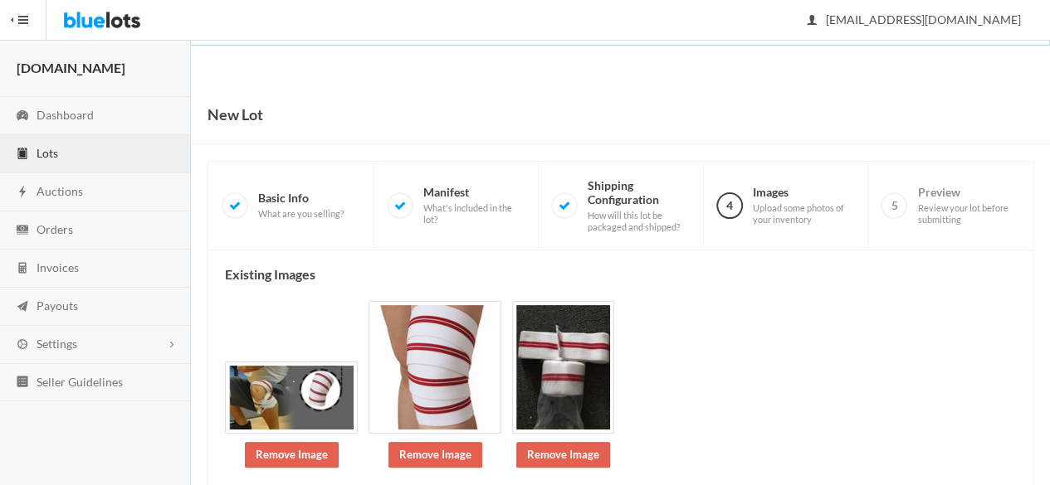
scroll to position [234, 0]
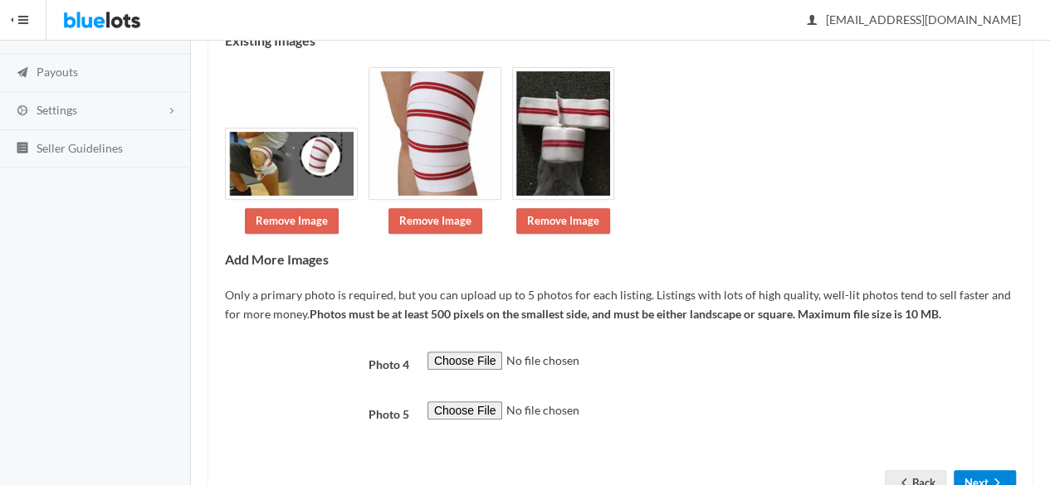
click at [997, 470] on button "Next" at bounding box center [984, 483] width 62 height 26
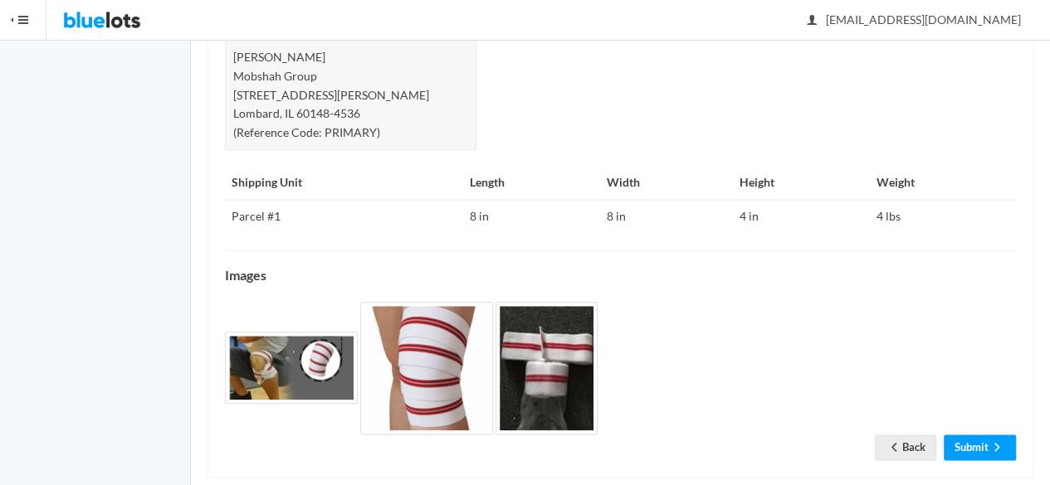
scroll to position [767, 0]
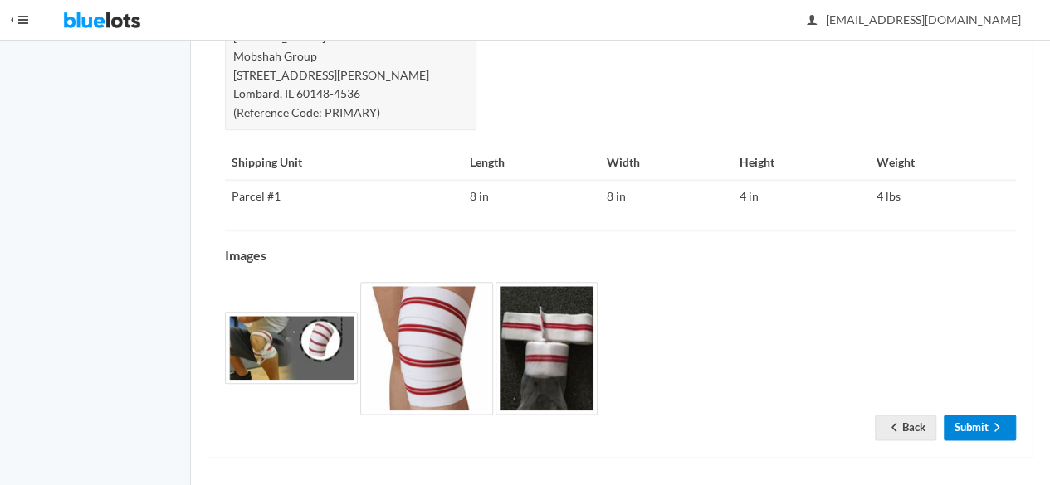
click at [992, 422] on icon "arrow forward" at bounding box center [996, 427] width 17 height 13
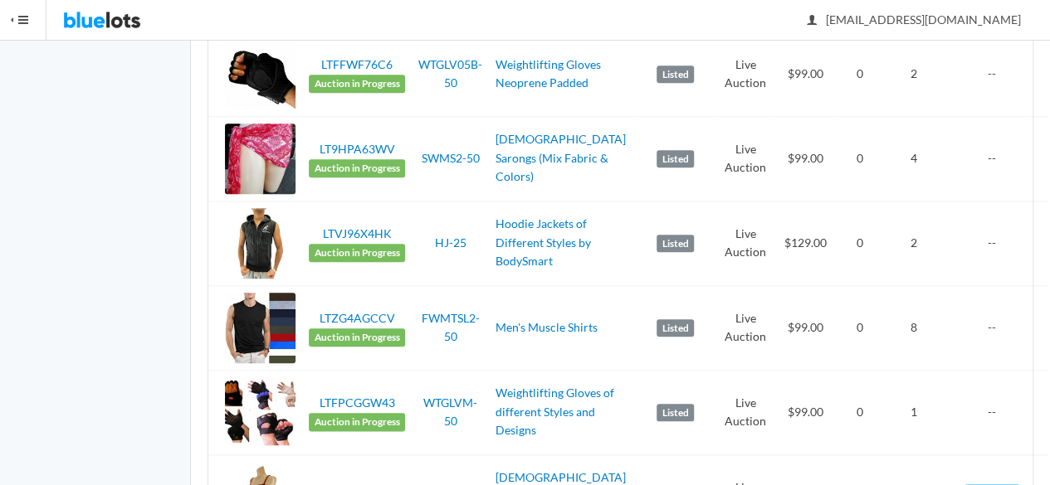
scroll to position [776, 0]
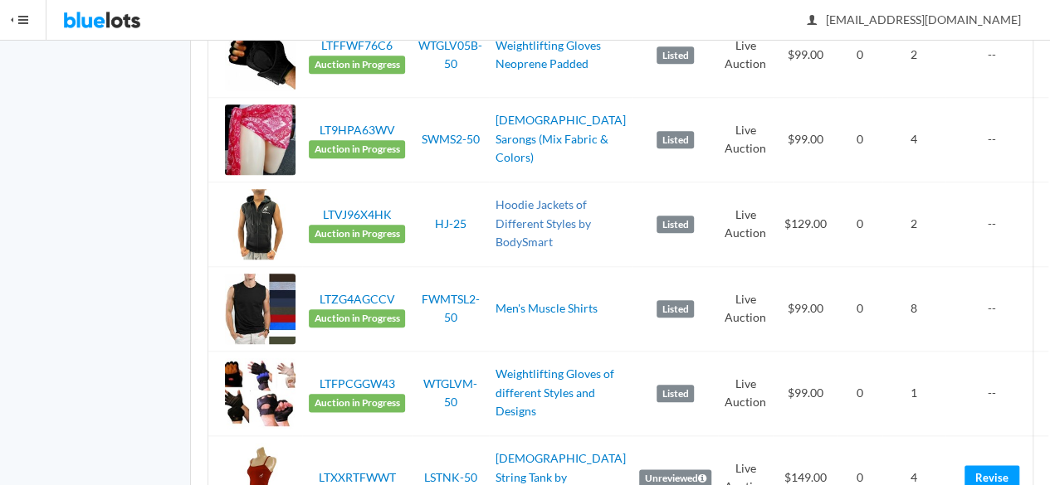
click at [546, 243] on link "Hoodie Jackets of Different Styles by BodySmart" at bounding box center [542, 222] width 95 height 51
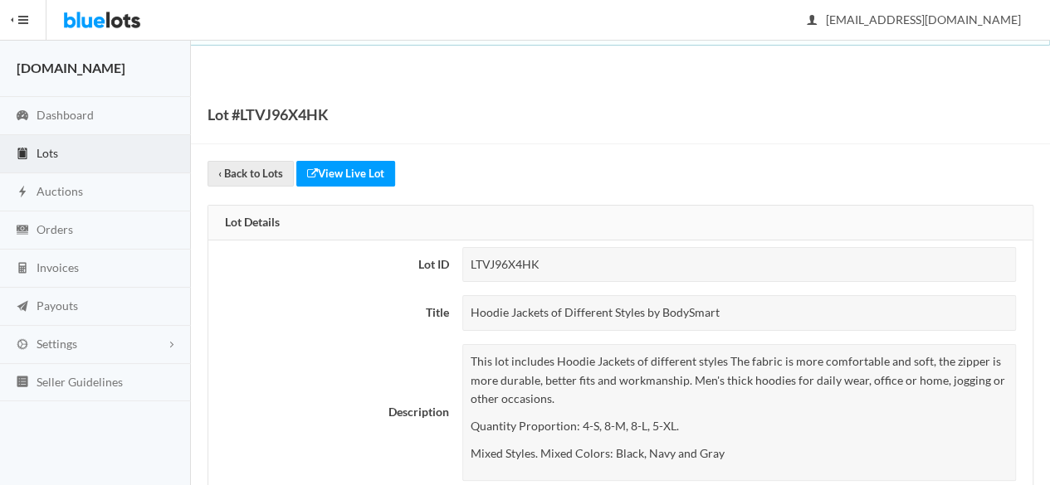
click at [604, 308] on div "Hoodie Jackets of Different Styles by BodySmart" at bounding box center [738, 313] width 553 height 36
copy tbody "Hoodie Jackets of Different Styles by BodySmart"
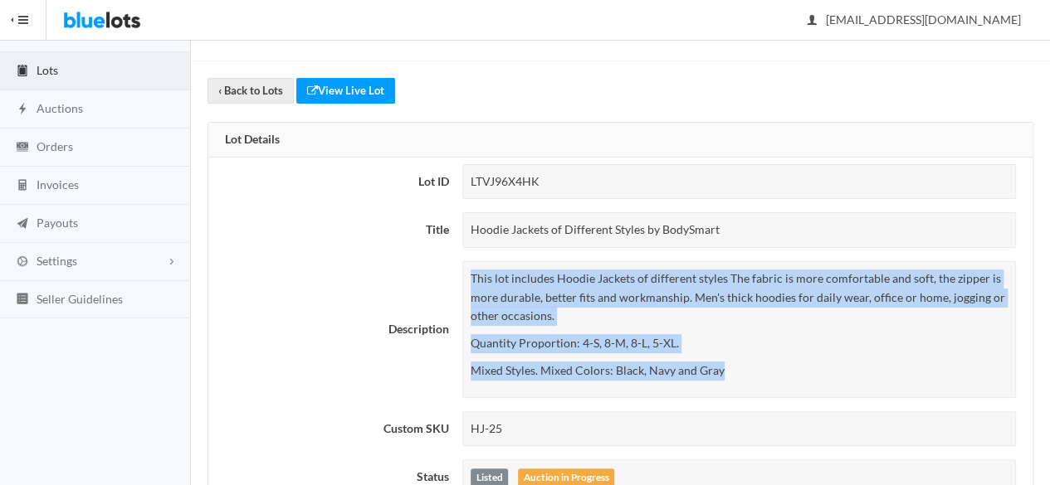
drag, startPoint x: 744, startPoint y: 371, endPoint x: 460, endPoint y: 276, distance: 299.9
click at [460, 276] on td "This lot includes Hoodie Jackets of different styles The fabric is more comfort…" at bounding box center [743, 330] width 577 height 150
copy div "This lot includes Hoodie Jackets of different styles The fabric is more comfort…"
